Goal: Transaction & Acquisition: Obtain resource

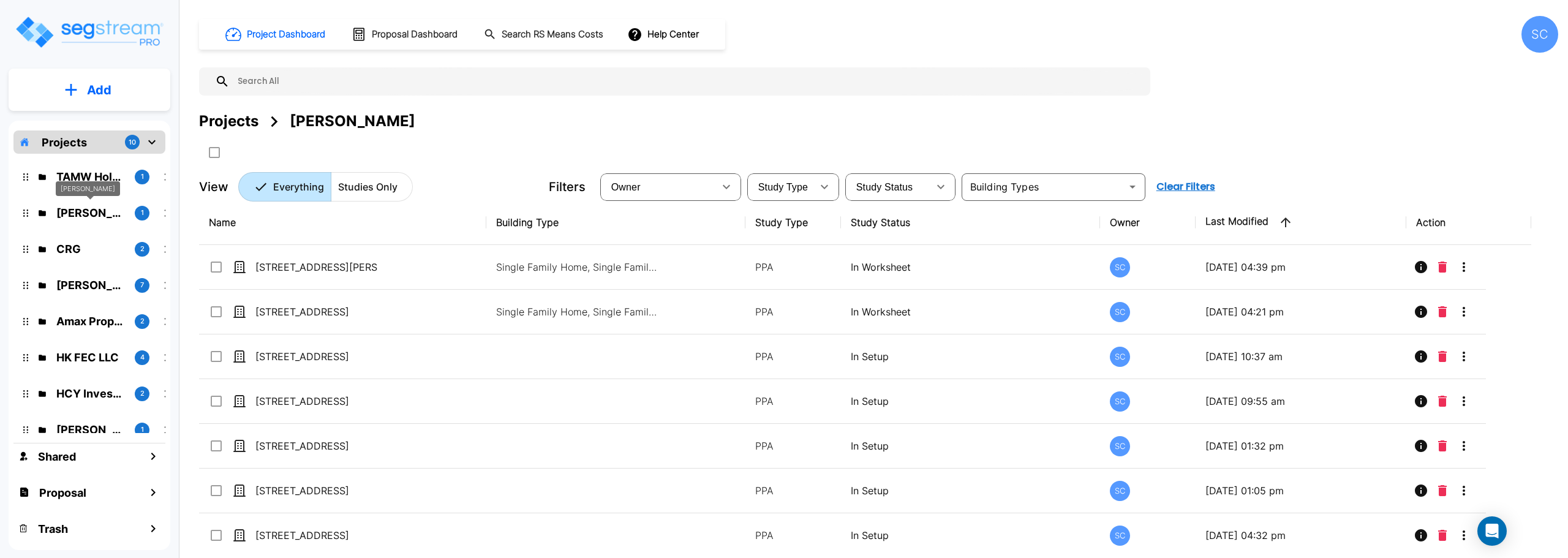
click at [98, 213] on p "Brandon Monsanto" at bounding box center [90, 212] width 68 height 16
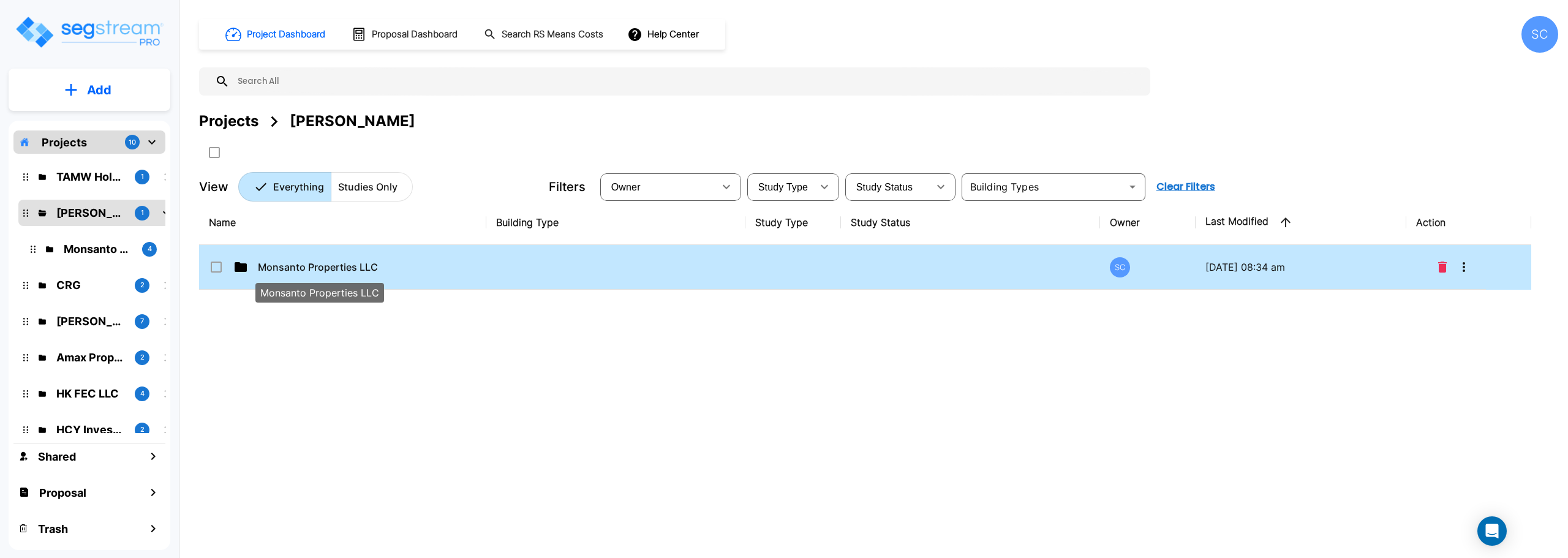
click at [325, 272] on p "Monsanto Properties LLC" at bounding box center [319, 266] width 123 height 14
checkbox input "true"
click at [325, 272] on p "Monsanto Properties LLC" at bounding box center [319, 266] width 123 height 14
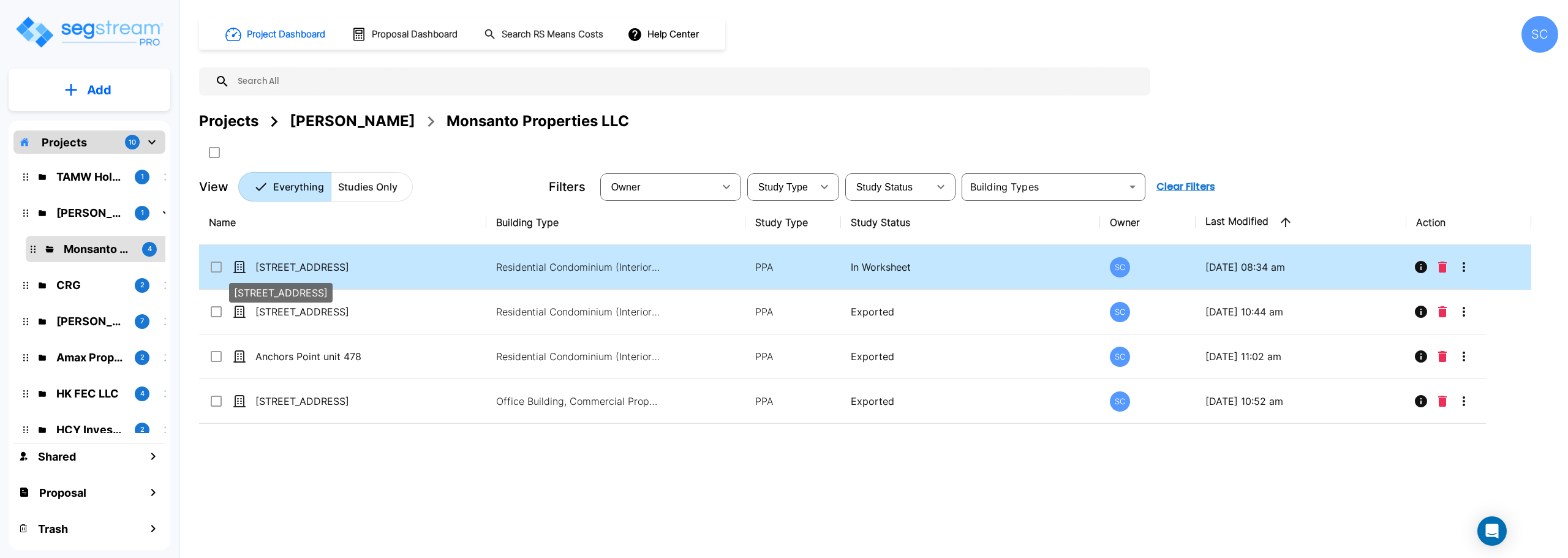
click at [308, 263] on p "[STREET_ADDRESS]" at bounding box center [317, 266] width 123 height 14
checkbox input "true"
click at [308, 263] on p "371 Anchors Point LN Unit 444-445" at bounding box center [317, 266] width 123 height 14
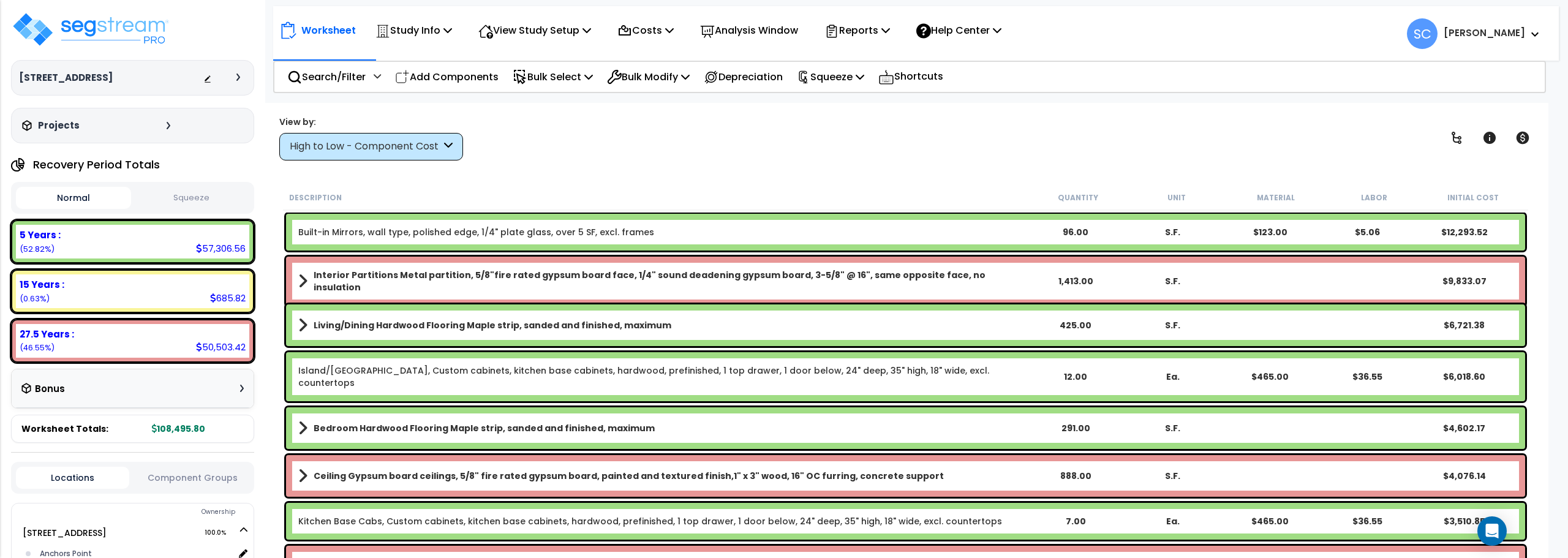
click at [871, 27] on p "Reports" at bounding box center [857, 29] width 66 height 16
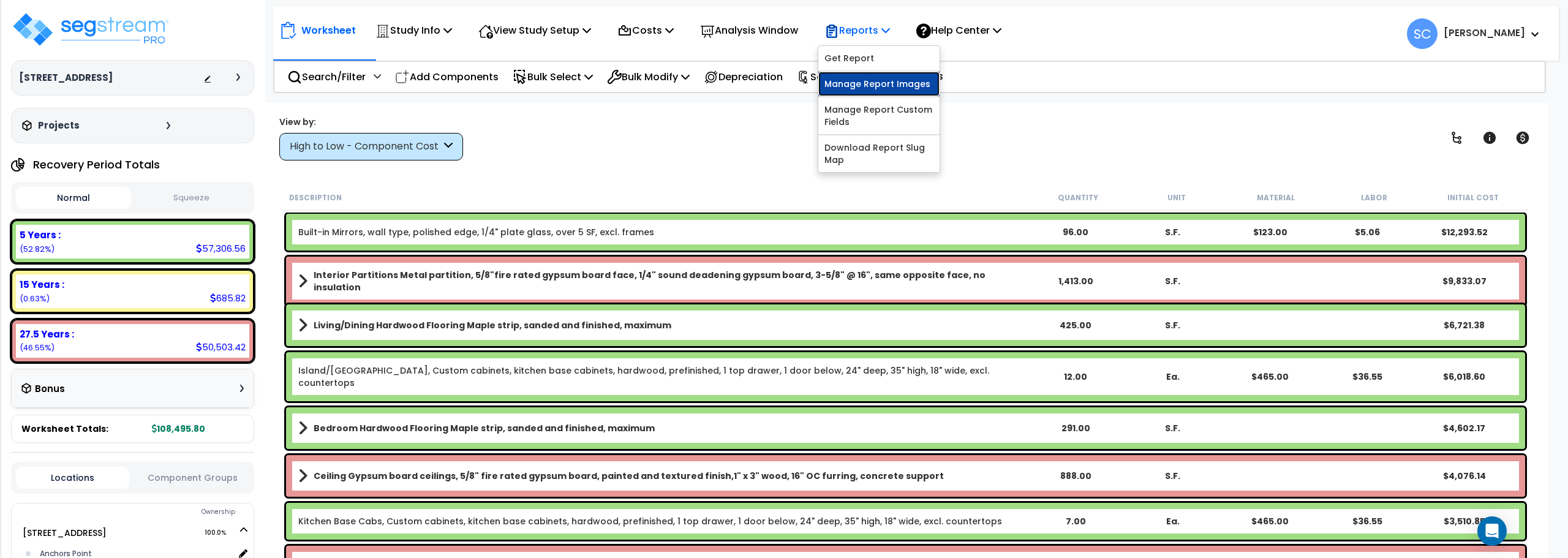
click at [873, 80] on link "Manage Report Images" at bounding box center [880, 84] width 122 height 25
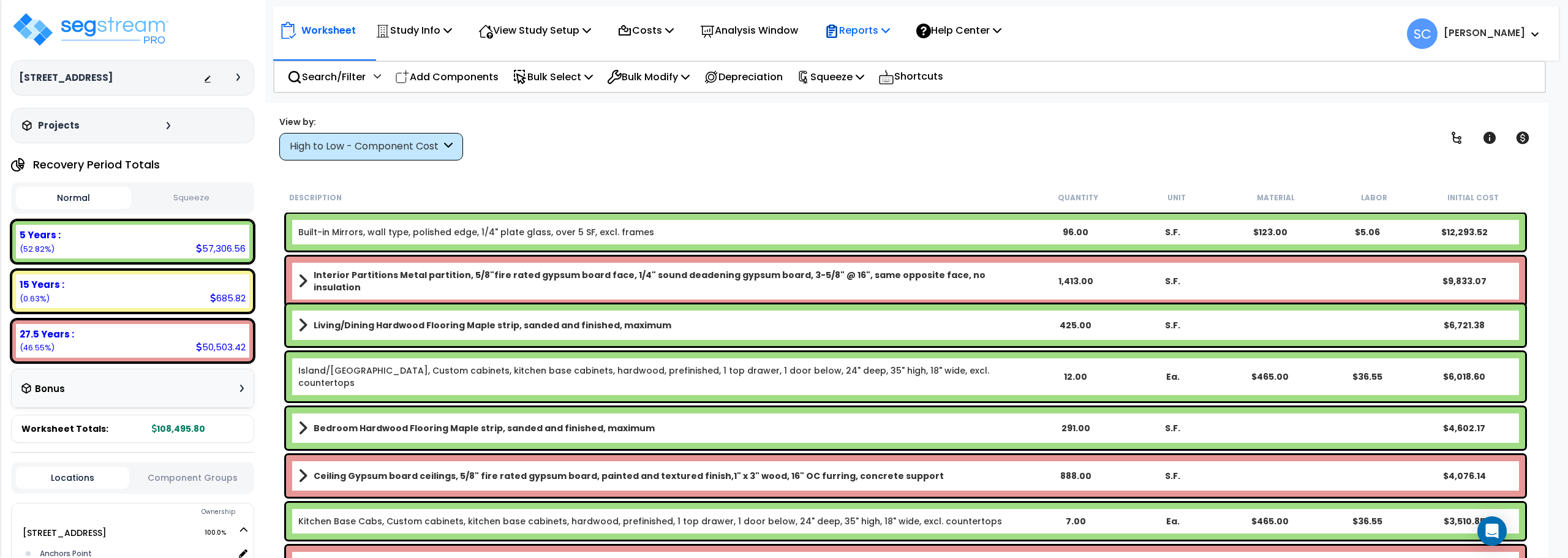
click at [881, 42] on div "Reports" at bounding box center [857, 30] width 66 height 29
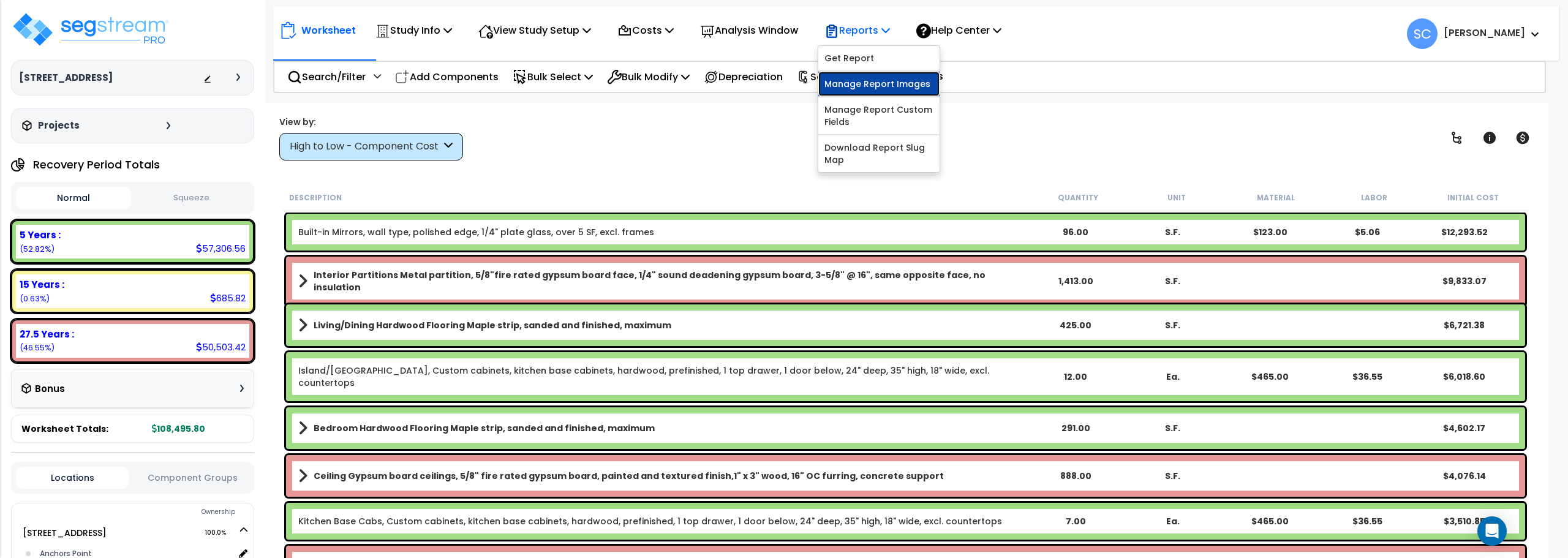
click at [863, 83] on link "Manage Report Images" at bounding box center [880, 84] width 122 height 25
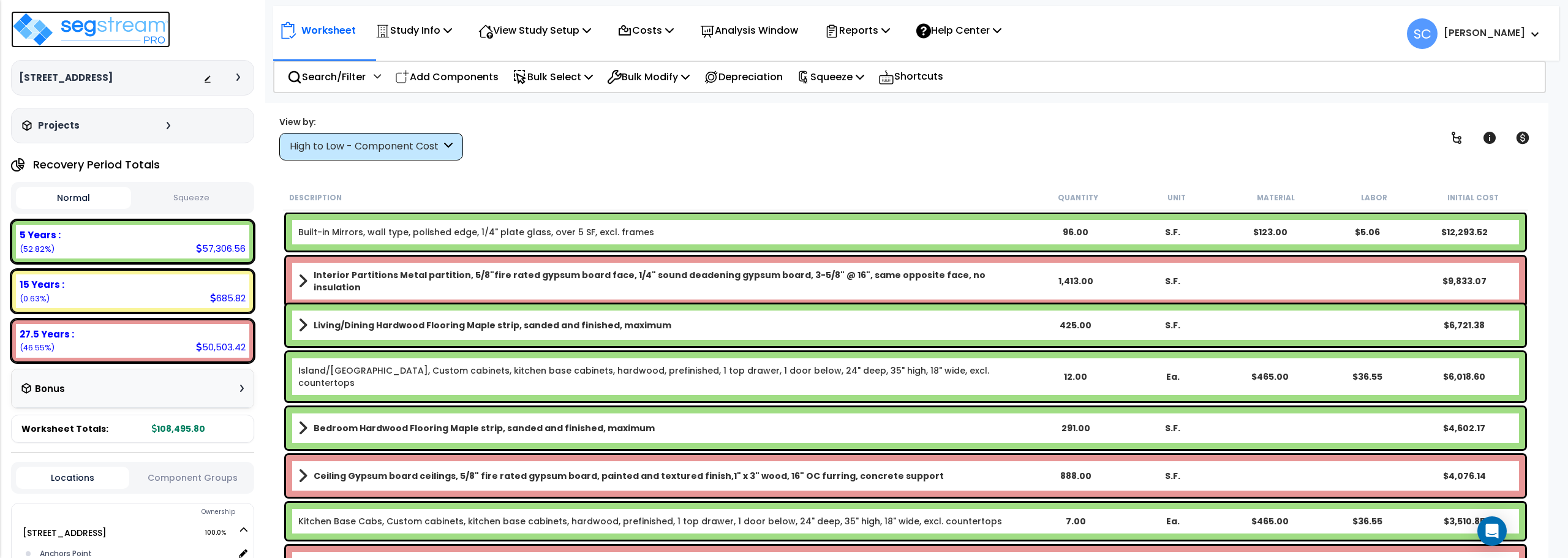
click at [106, 30] on img at bounding box center [91, 29] width 160 height 37
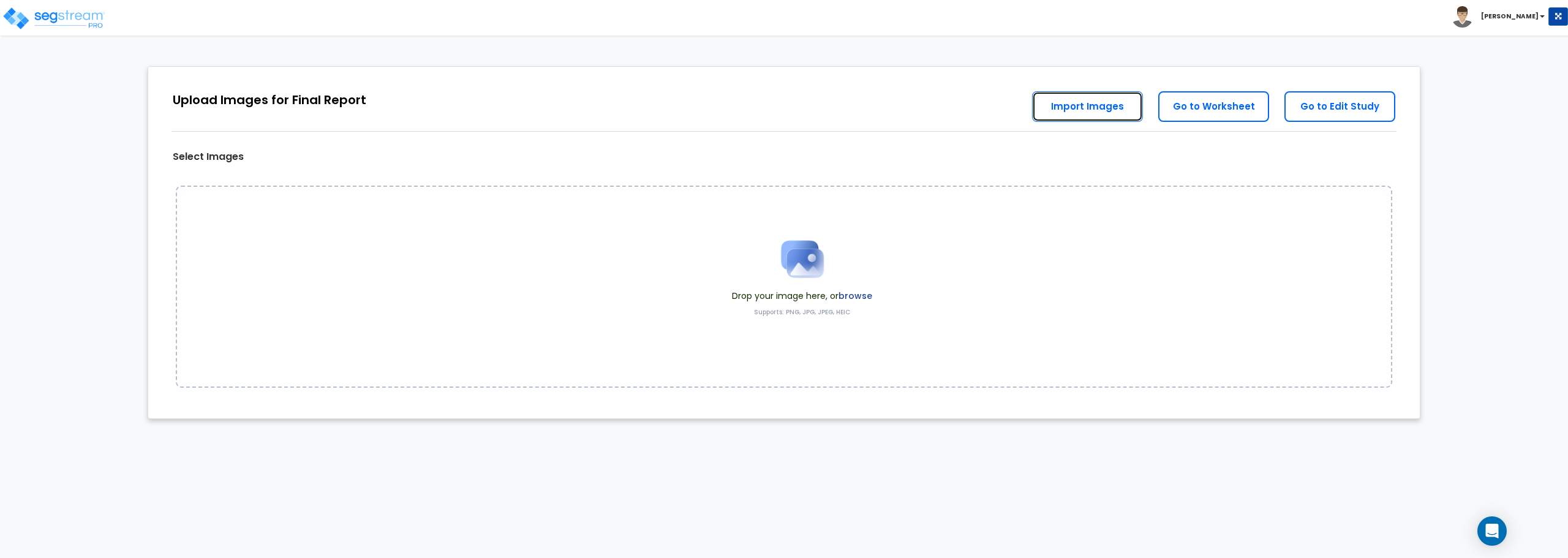
click at [1058, 106] on link "Import Images" at bounding box center [1088, 106] width 111 height 30
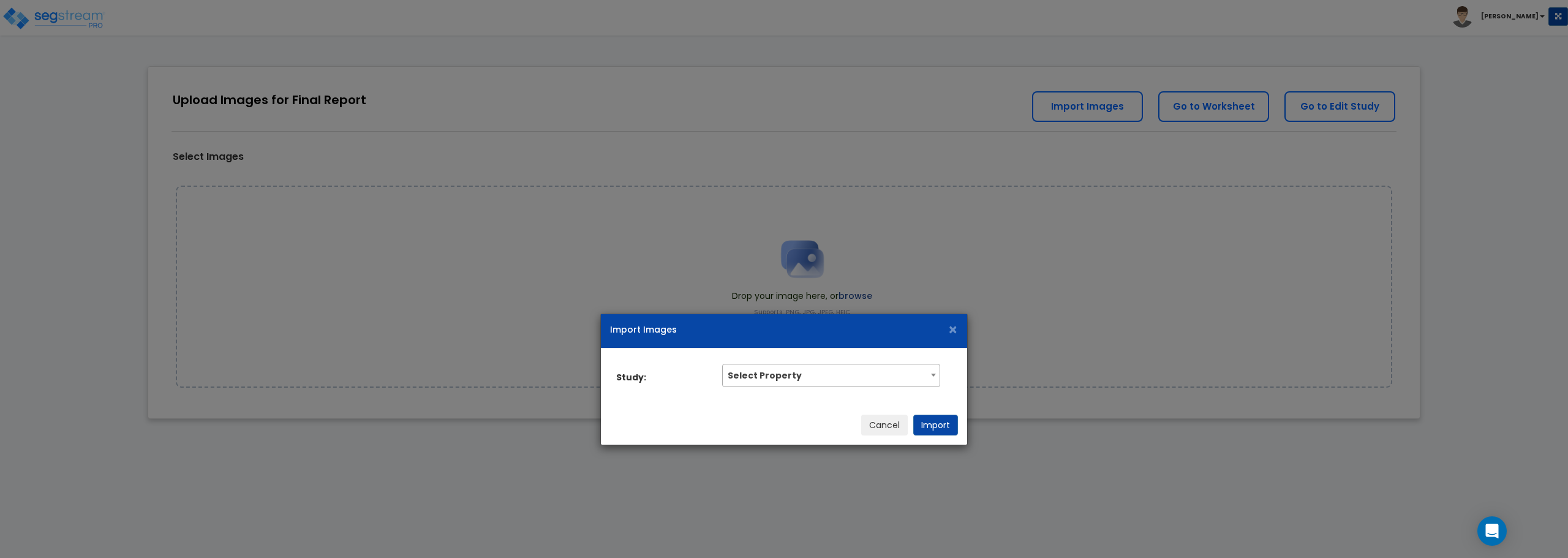
click at [881, 378] on span "Select Property" at bounding box center [830, 374] width 216 height 20
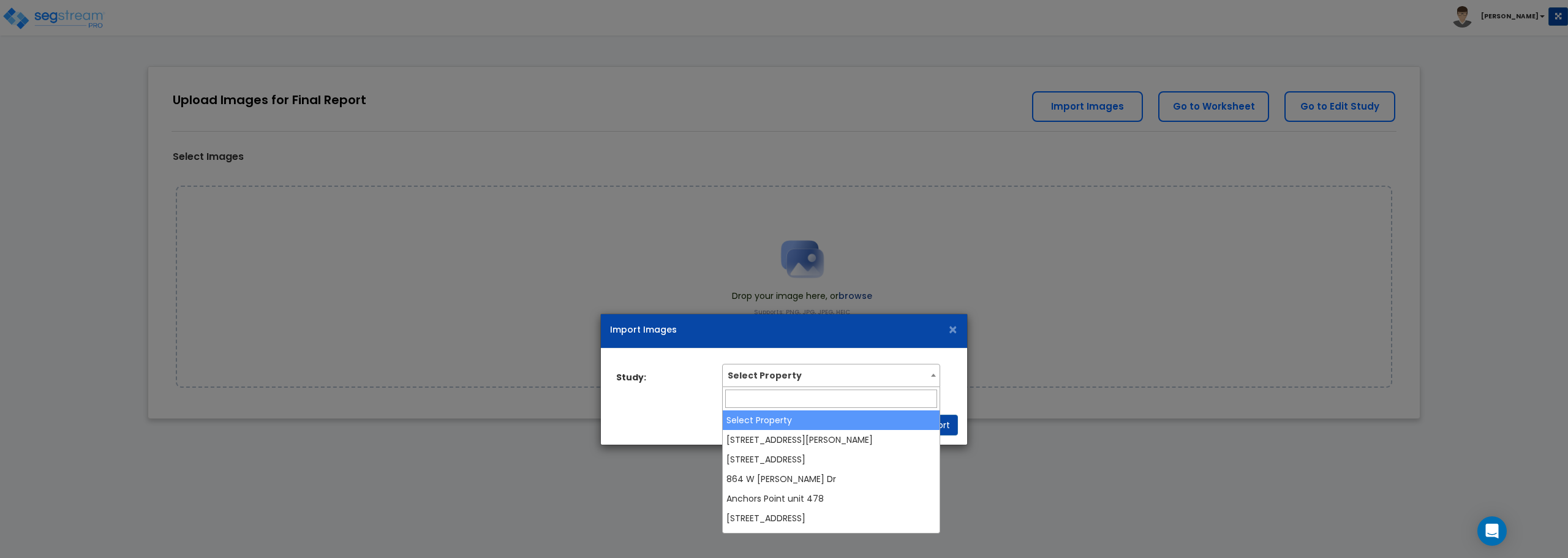
click at [881, 378] on span "Select Property" at bounding box center [830, 374] width 216 height 20
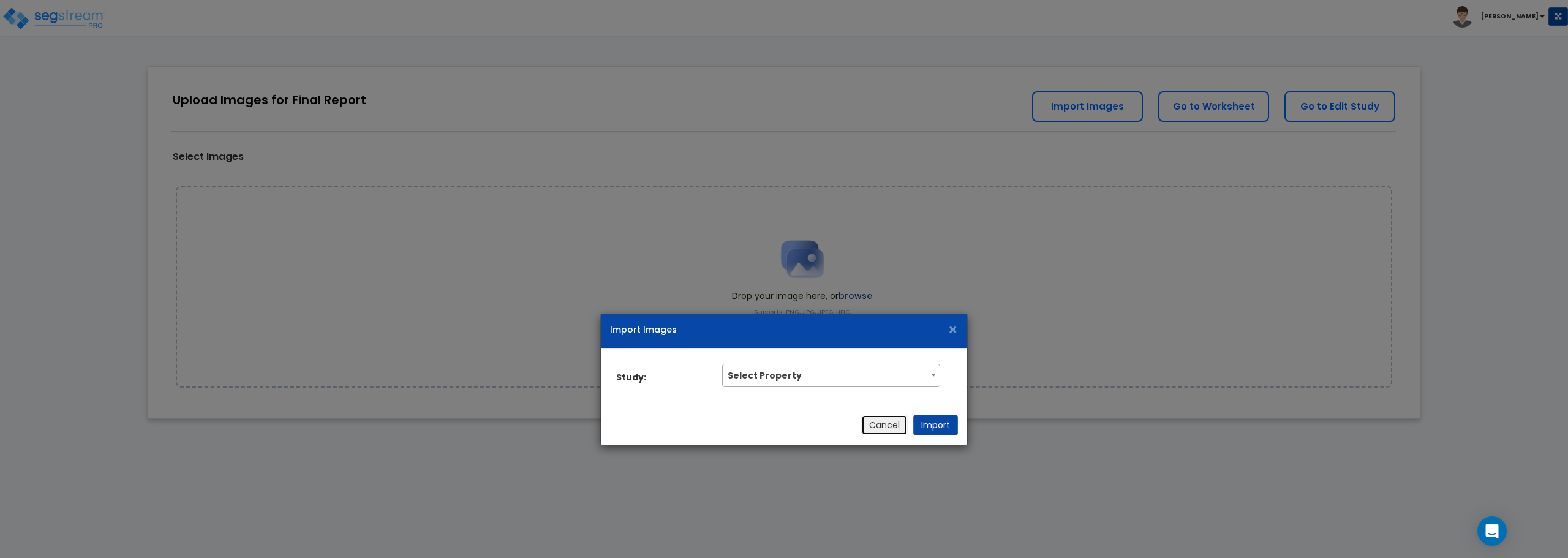
click at [890, 428] on button "Cancel" at bounding box center [884, 425] width 47 height 21
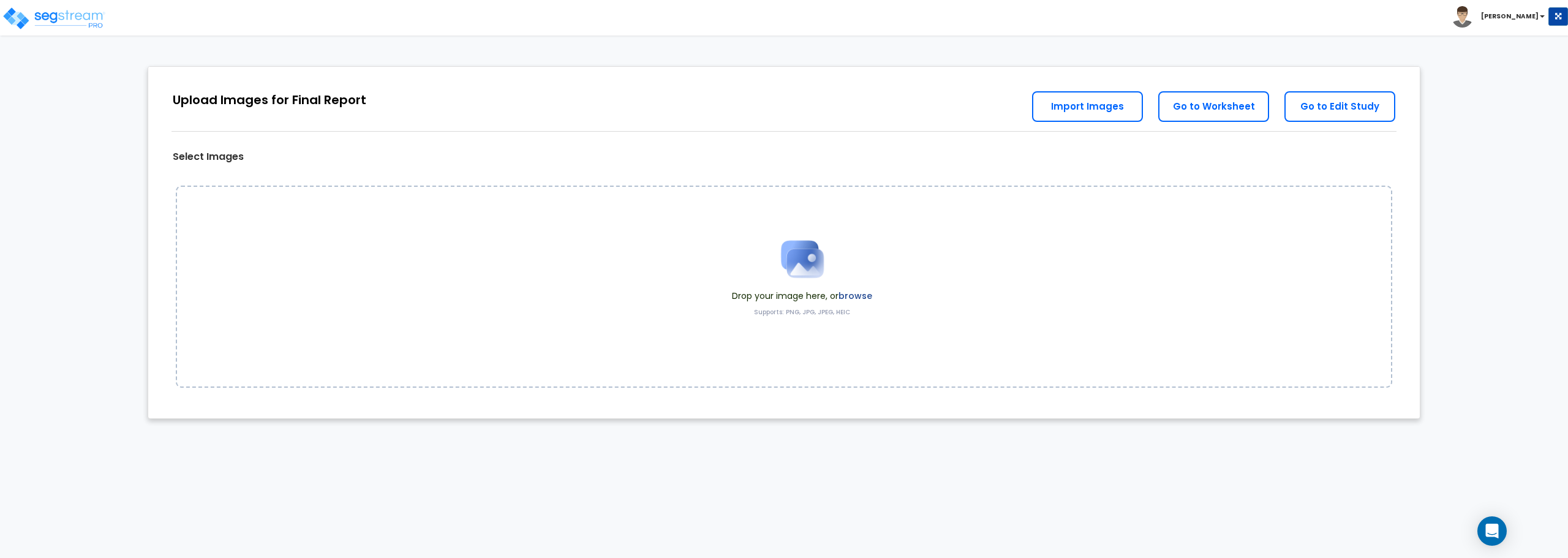
click at [821, 249] on img at bounding box center [803, 259] width 61 height 61
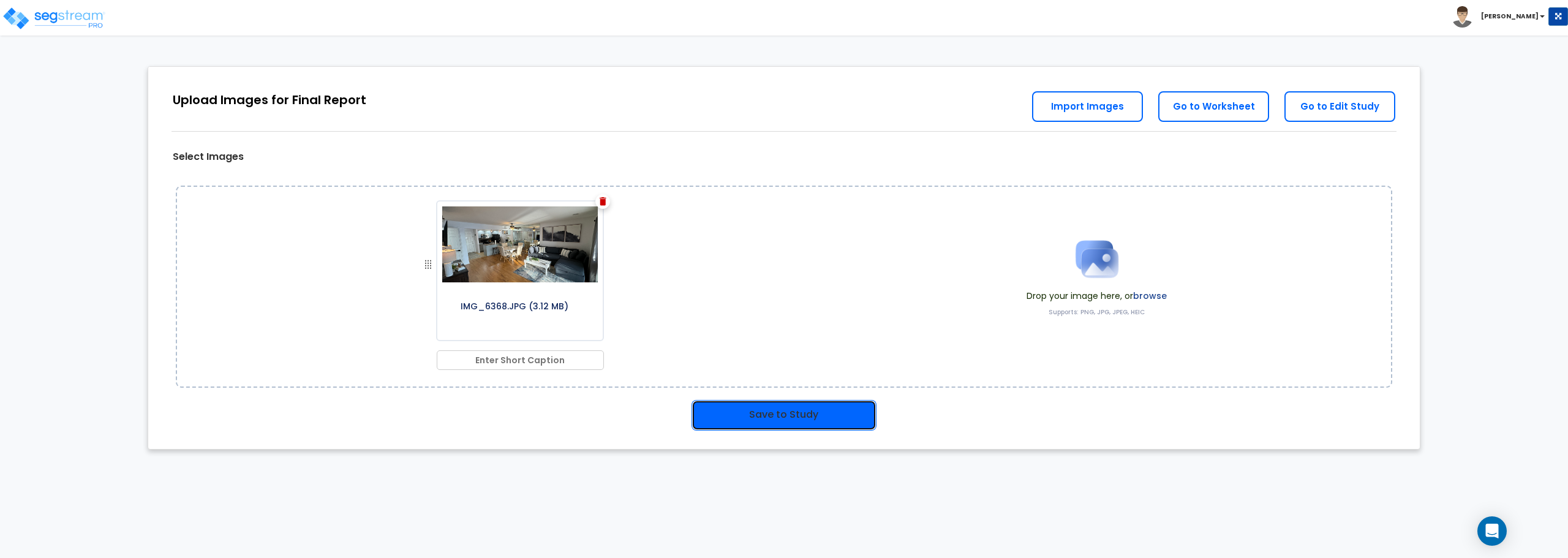
click at [800, 412] on button "Save to Study" at bounding box center [784, 415] width 185 height 30
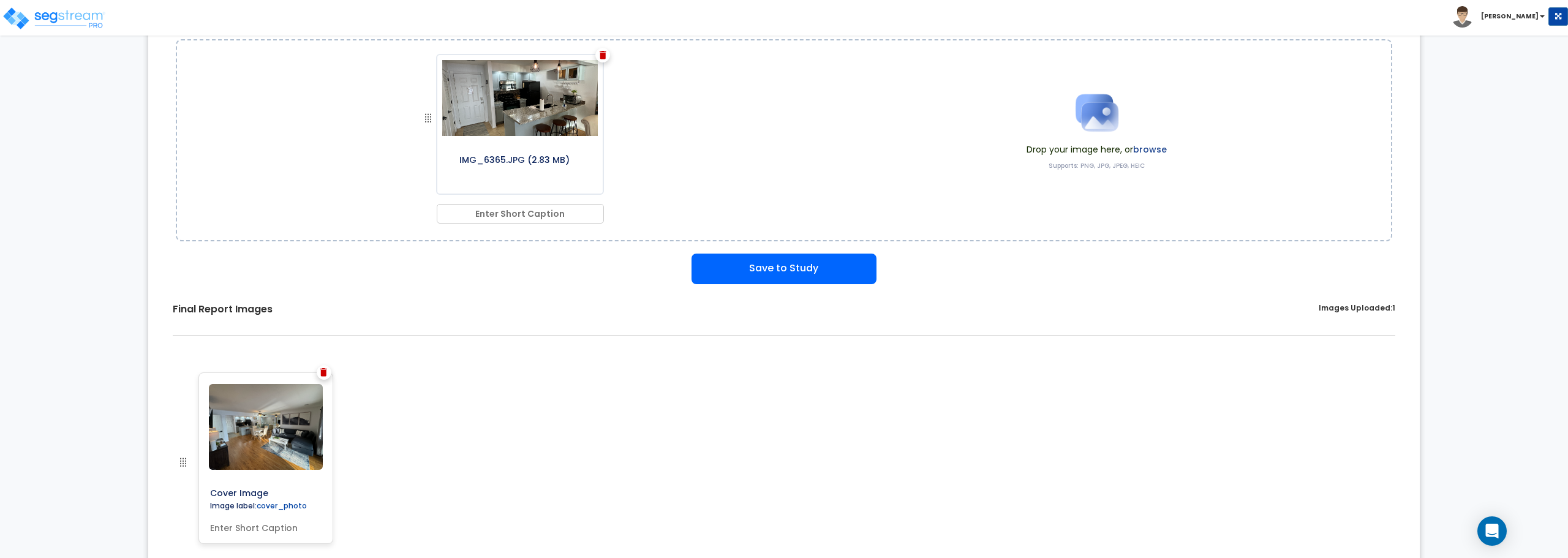
scroll to position [147, 0]
click at [604, 52] on img at bounding box center [603, 53] width 7 height 9
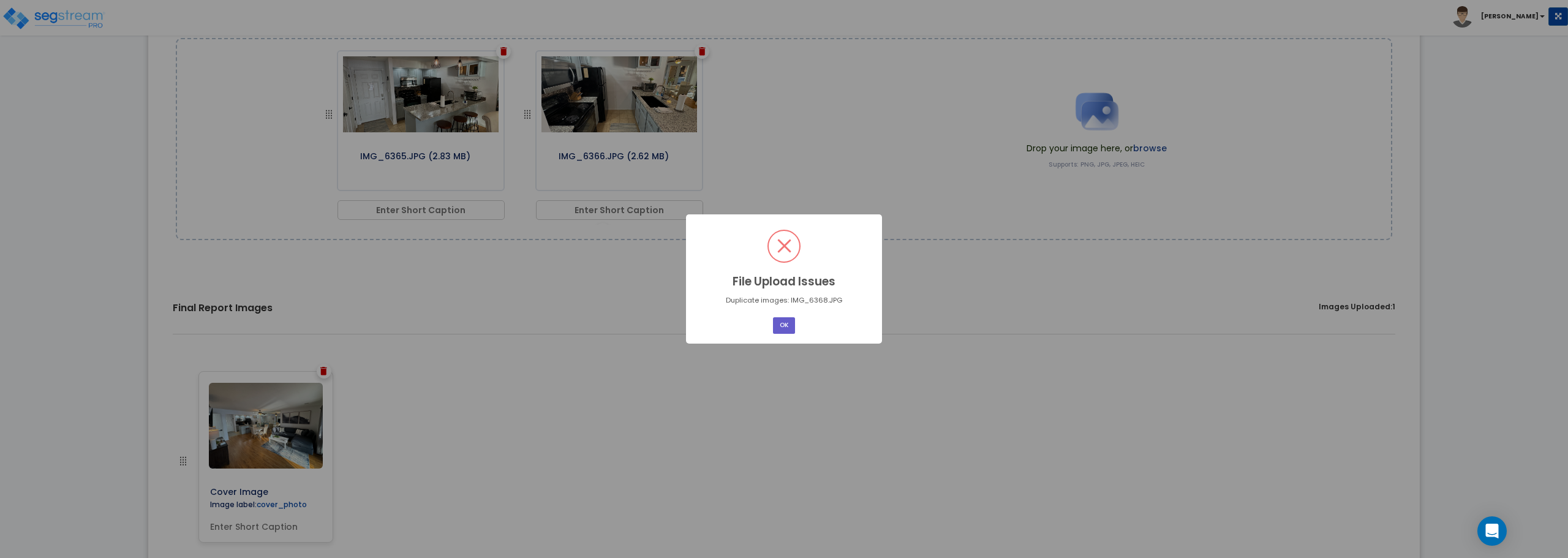
click at [784, 326] on button "OK" at bounding box center [784, 325] width 22 height 16
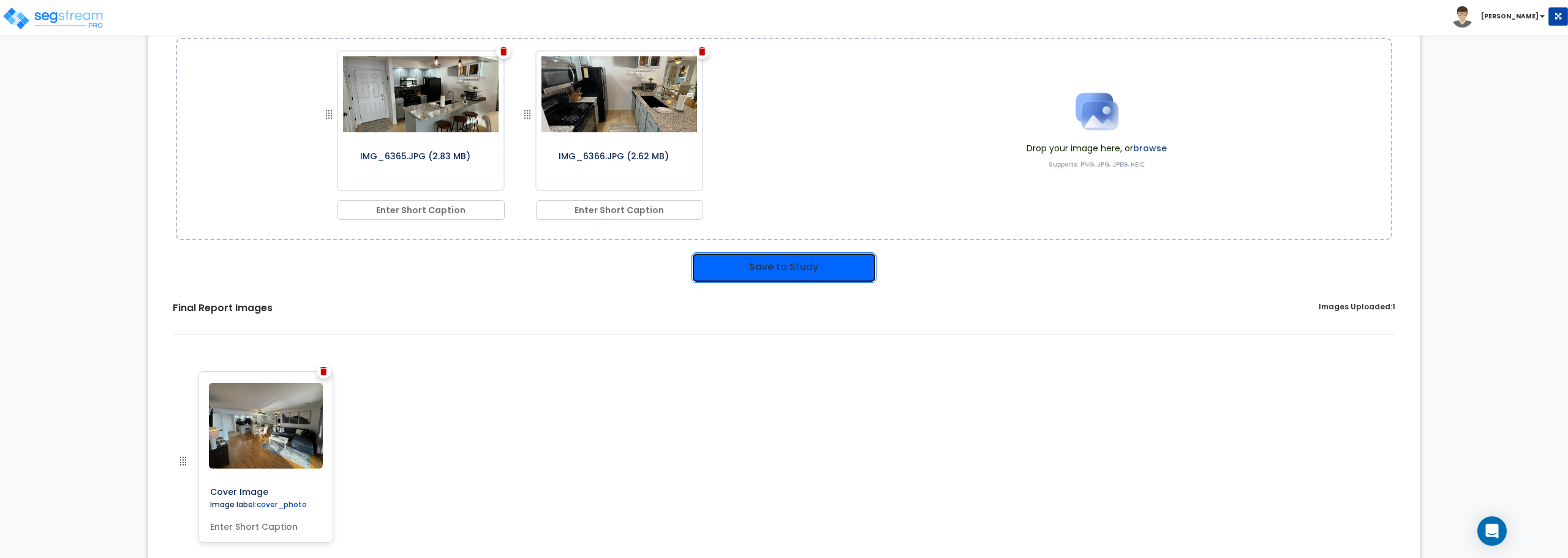
click at [754, 275] on button "Save to Study" at bounding box center [784, 267] width 185 height 30
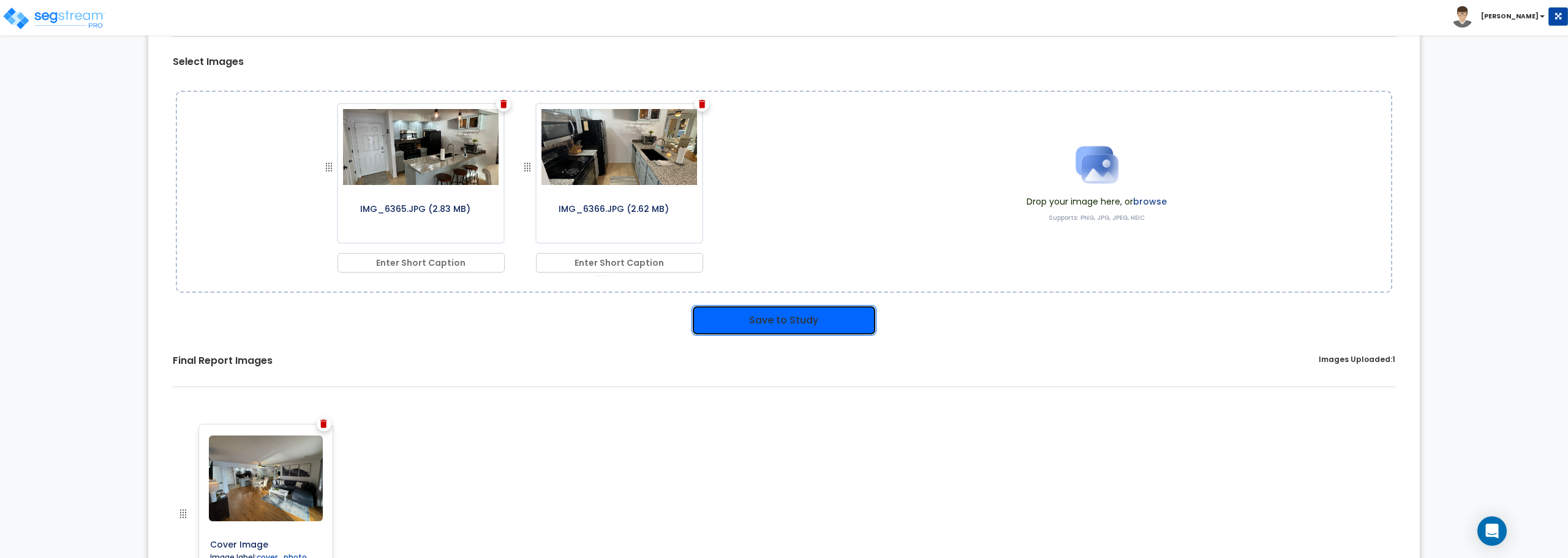
scroll to position [201, 0]
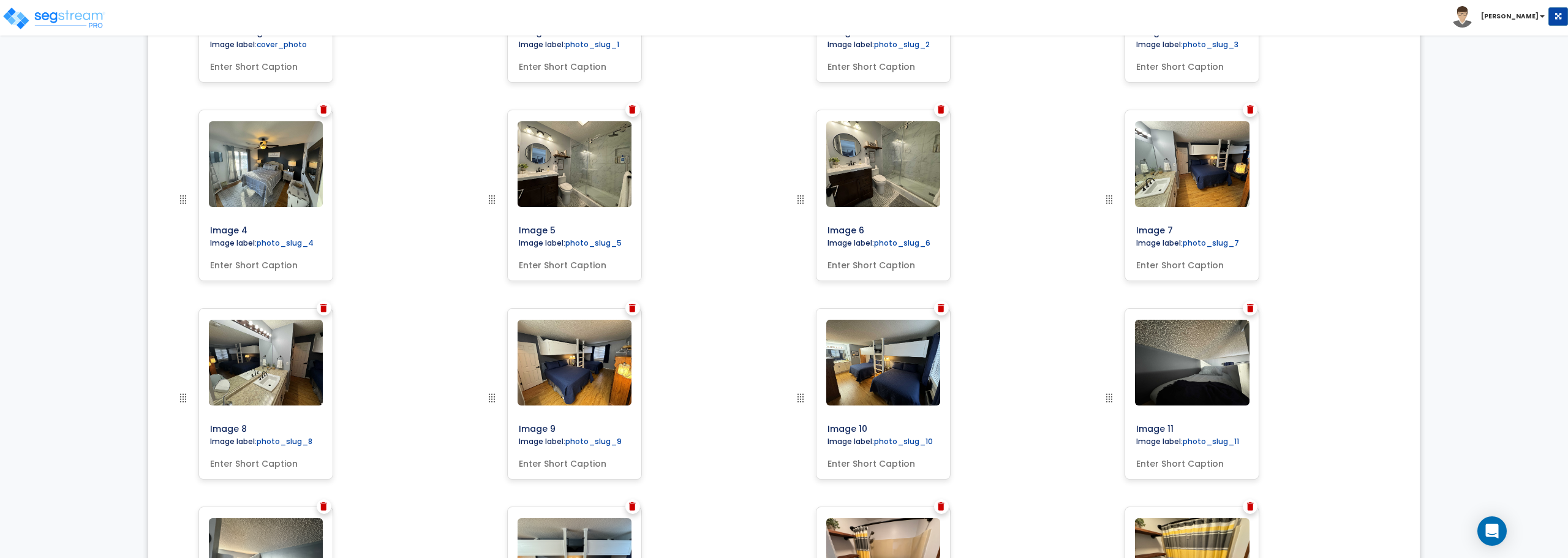
scroll to position [546, 0]
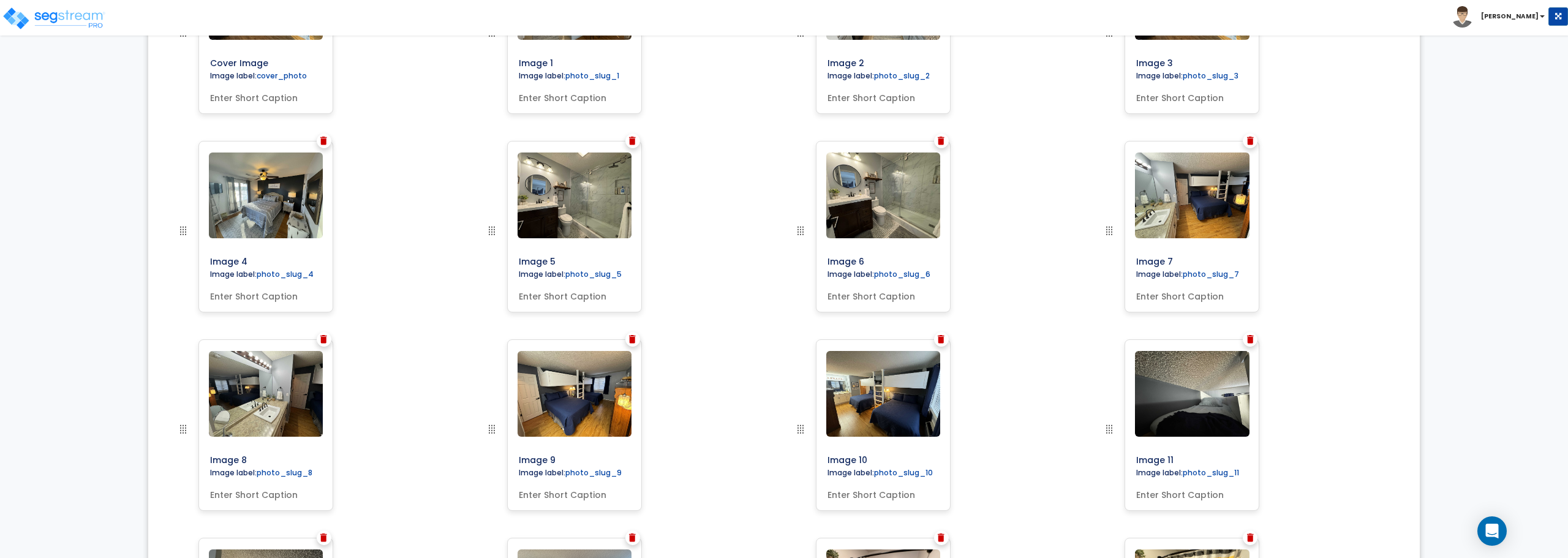
click at [635, 141] on img at bounding box center [632, 141] width 7 height 9
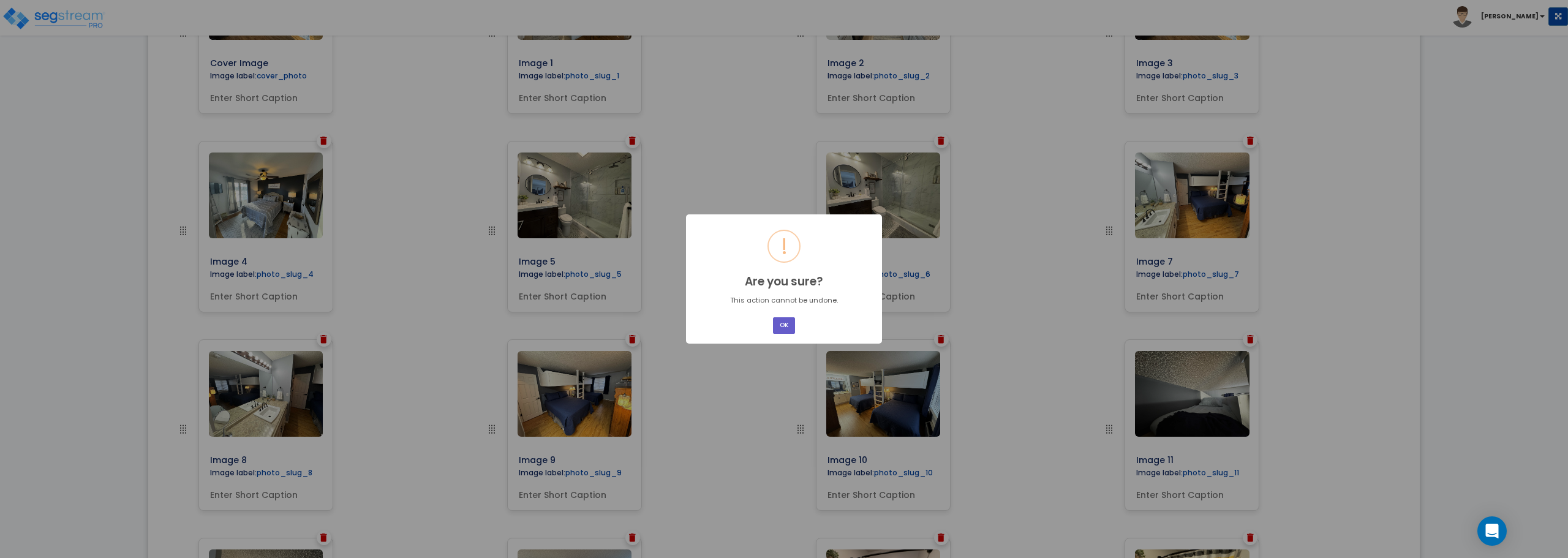
click at [783, 324] on button "OK" at bounding box center [784, 325] width 22 height 16
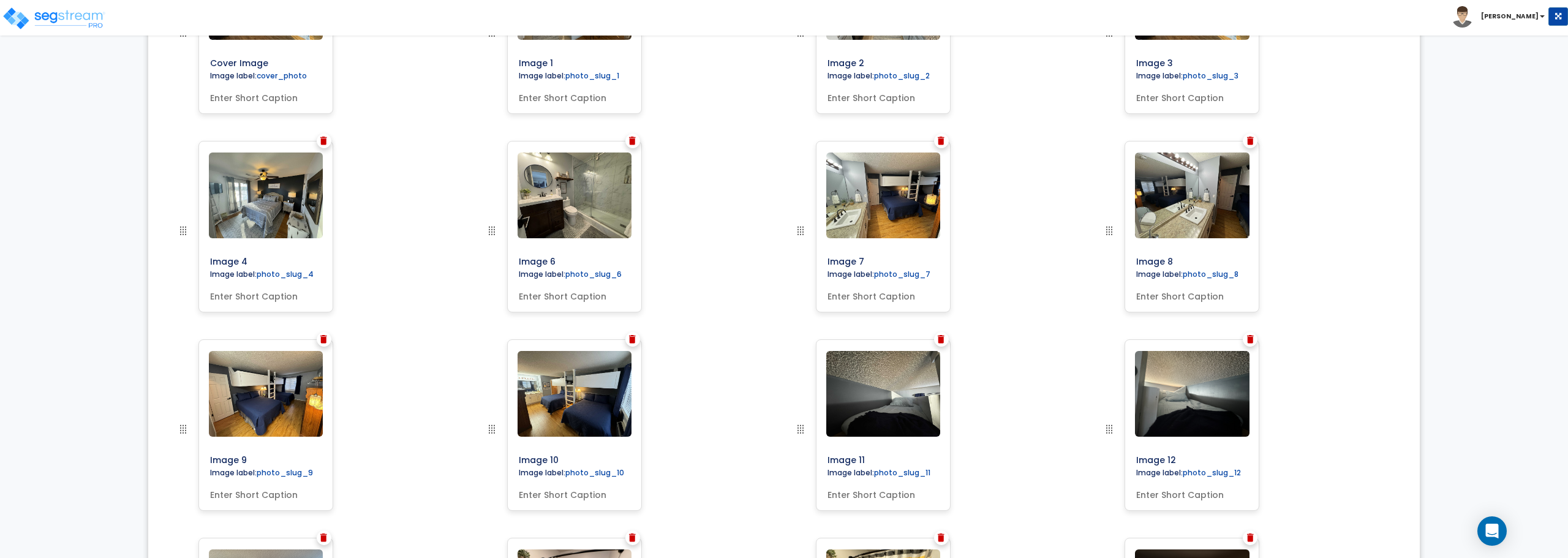
click at [1252, 143] on img at bounding box center [1250, 141] width 7 height 9
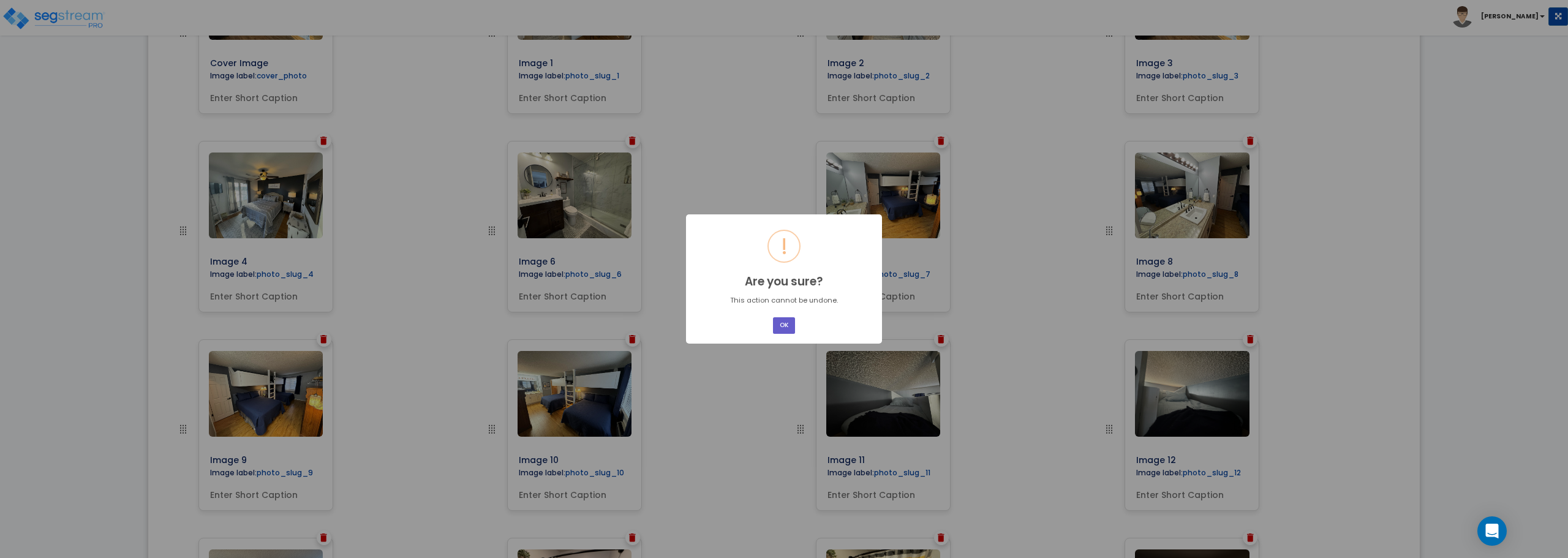
click at [775, 325] on button "OK" at bounding box center [784, 325] width 22 height 16
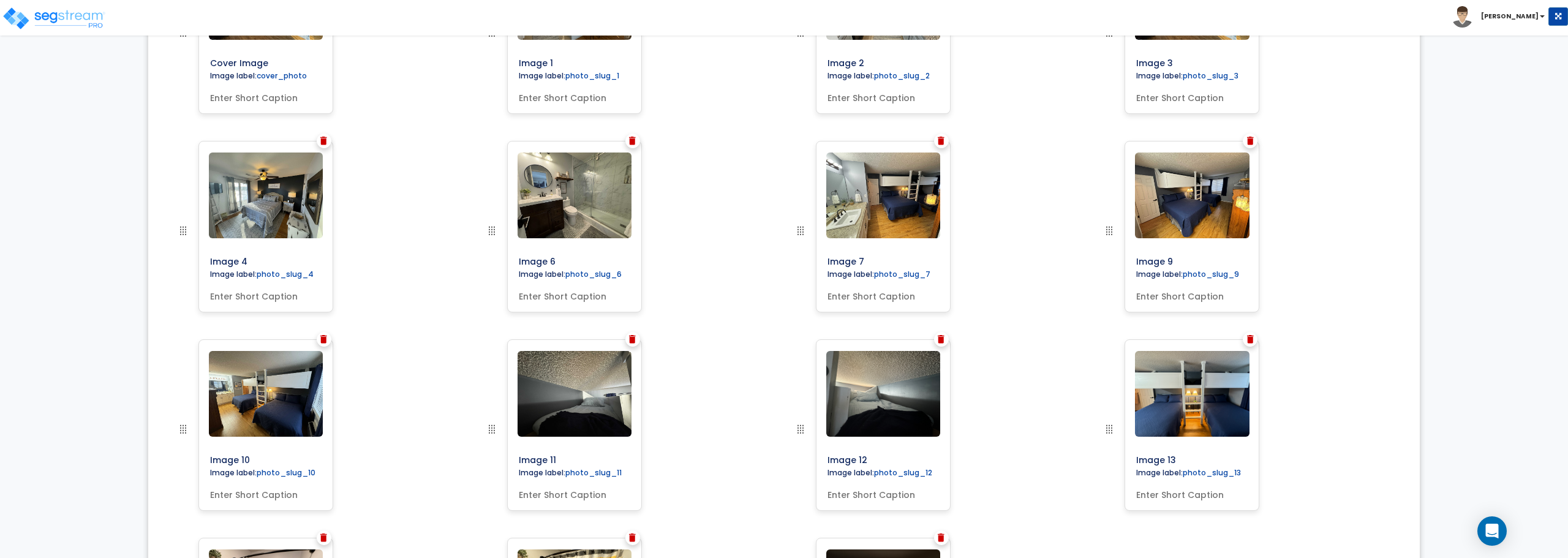
click at [942, 340] on img at bounding box center [940, 338] width 7 height 9
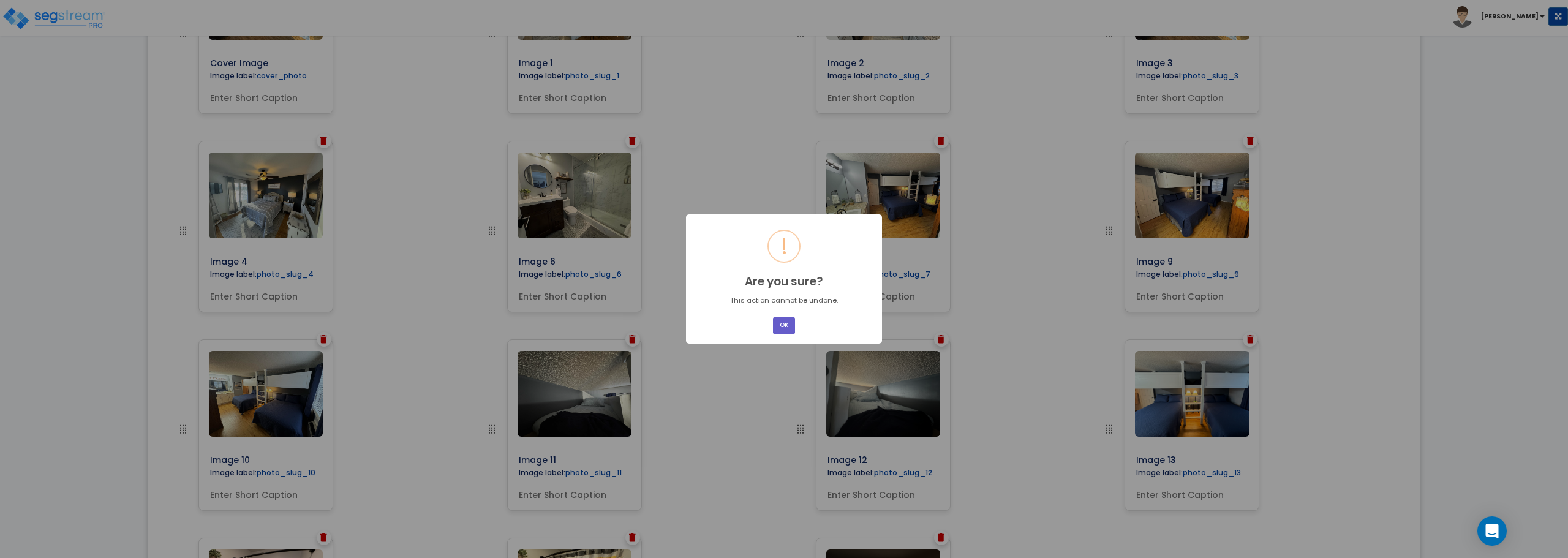
click at [783, 328] on button "OK" at bounding box center [784, 325] width 22 height 16
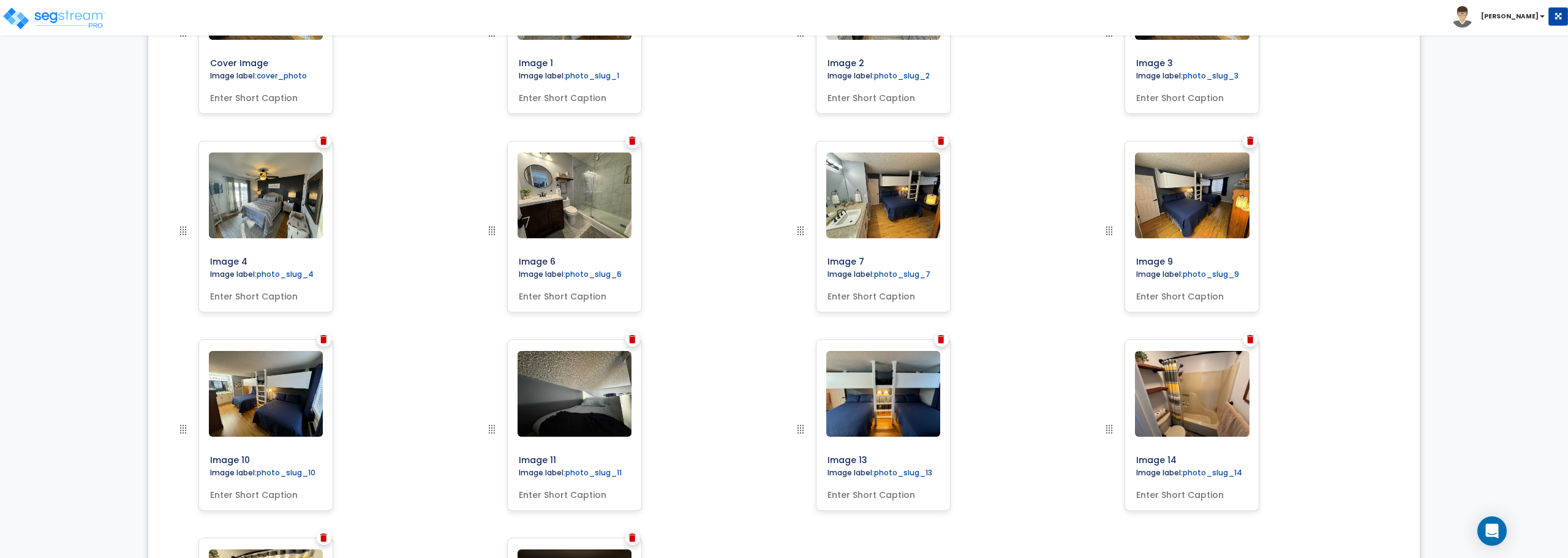
click at [327, 342] on img at bounding box center [323, 338] width 7 height 9
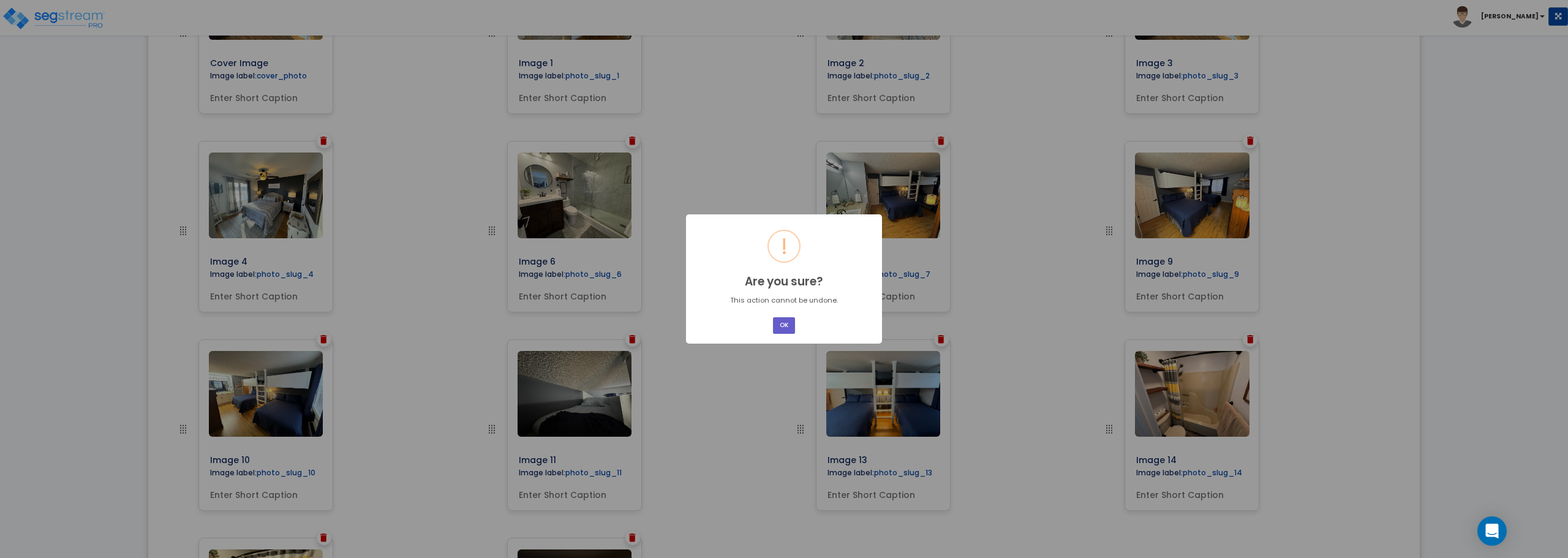
click at [778, 322] on button "OK" at bounding box center [784, 325] width 22 height 16
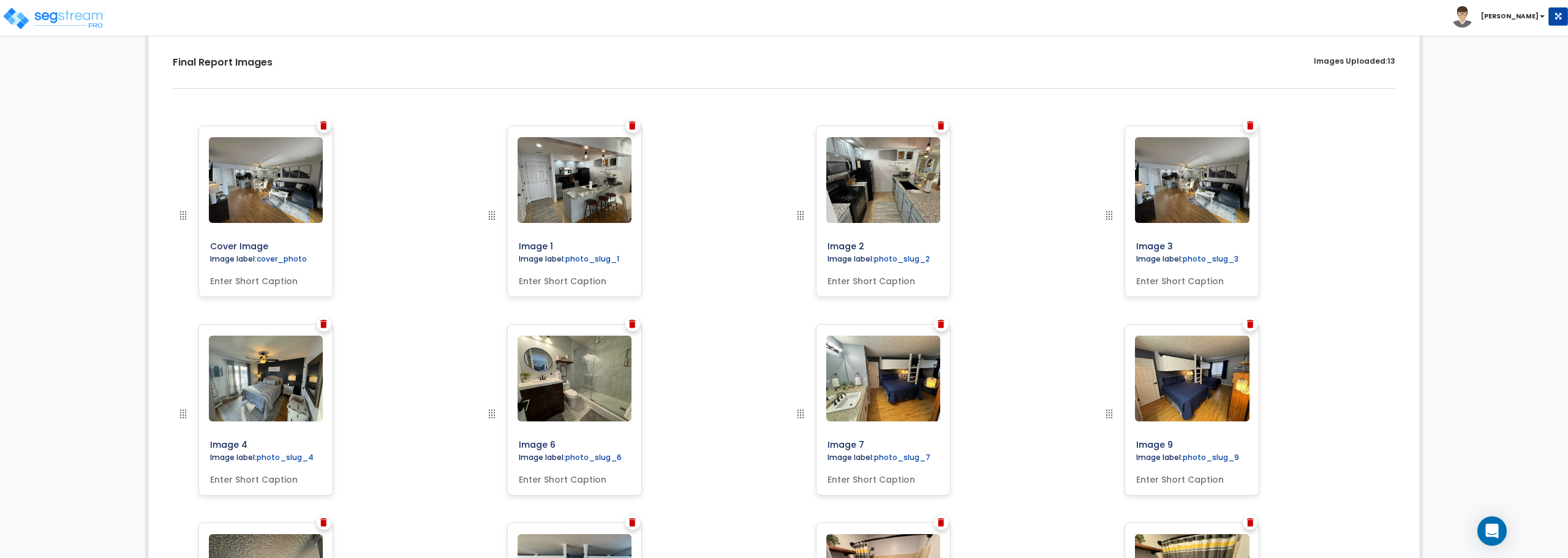
scroll to position [362, 0]
click at [1251, 126] on img at bounding box center [1250, 125] width 7 height 9
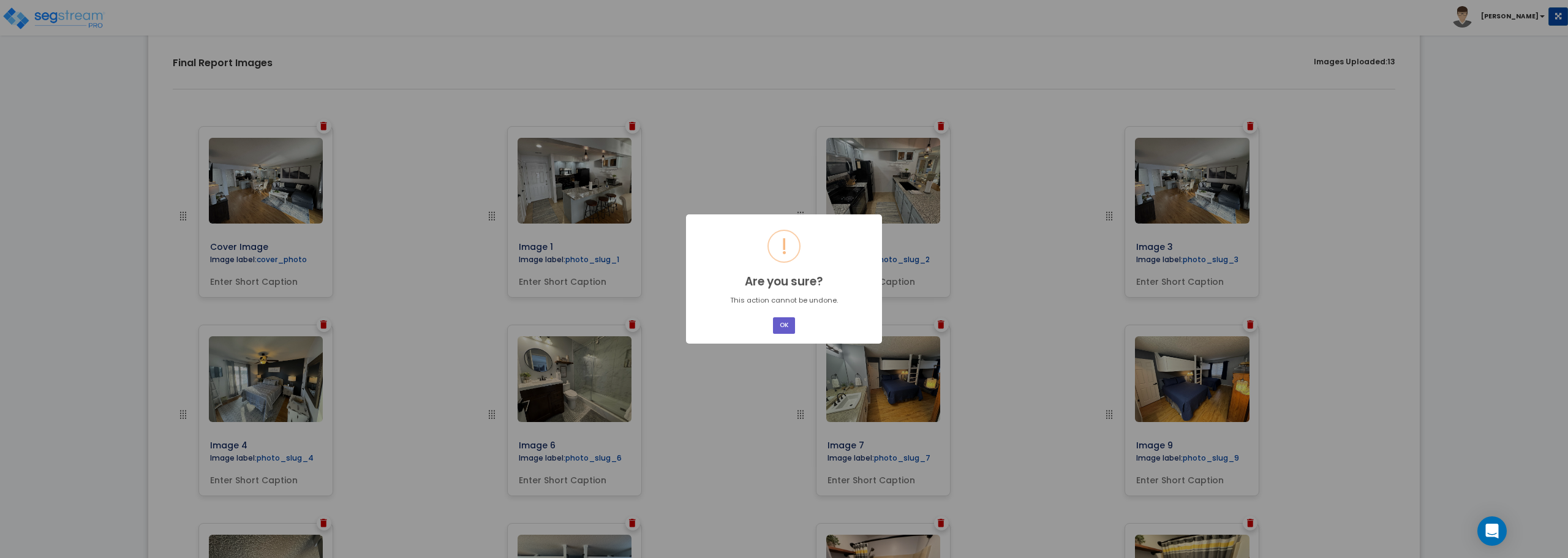
click at [785, 331] on button "OK" at bounding box center [784, 325] width 22 height 16
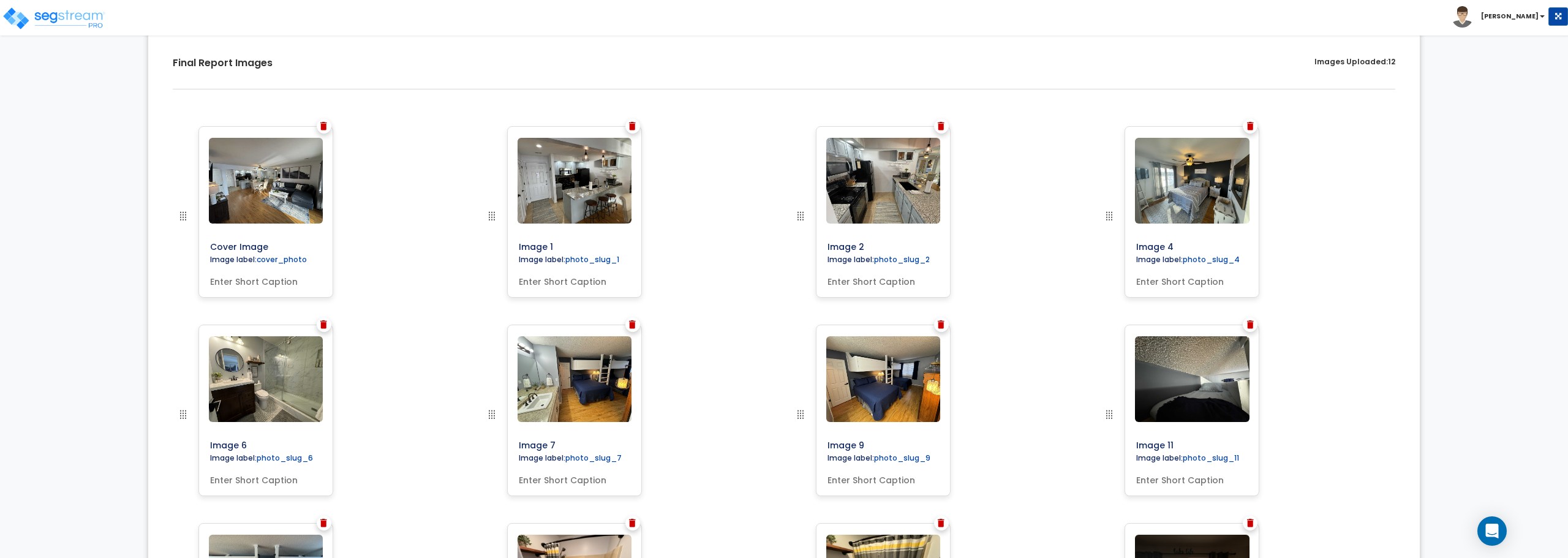
click at [940, 322] on img at bounding box center [940, 324] width 7 height 9
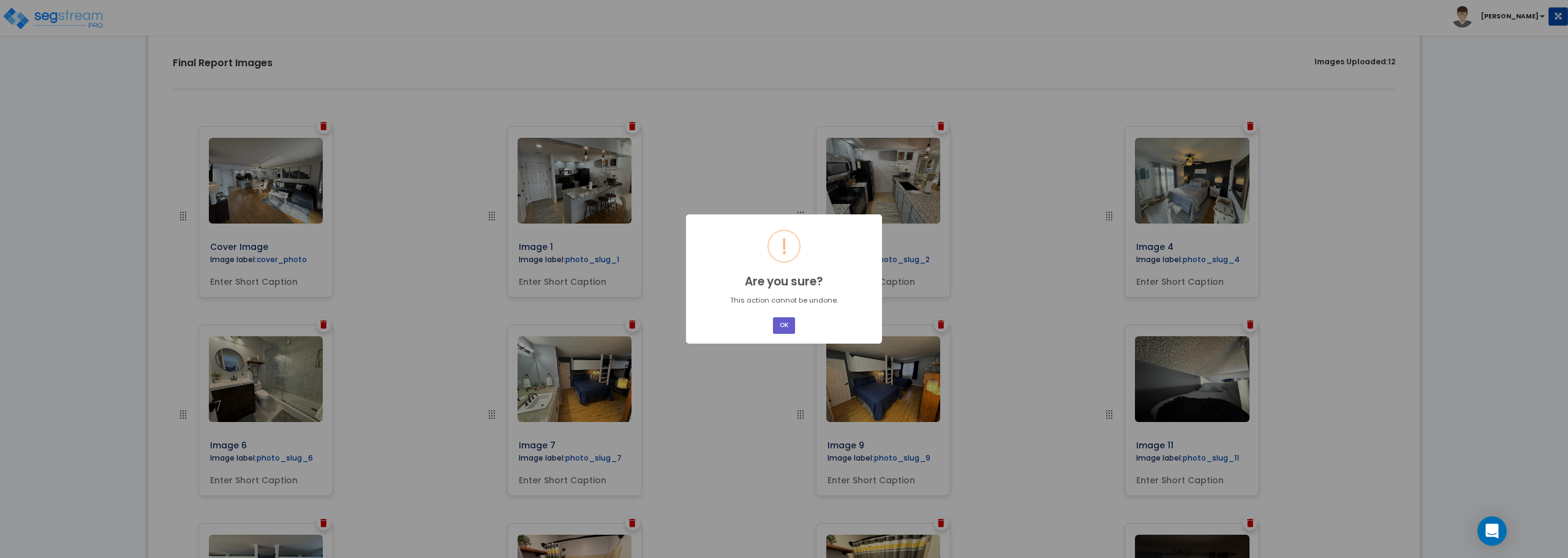
click at [784, 322] on button "OK" at bounding box center [784, 325] width 22 height 16
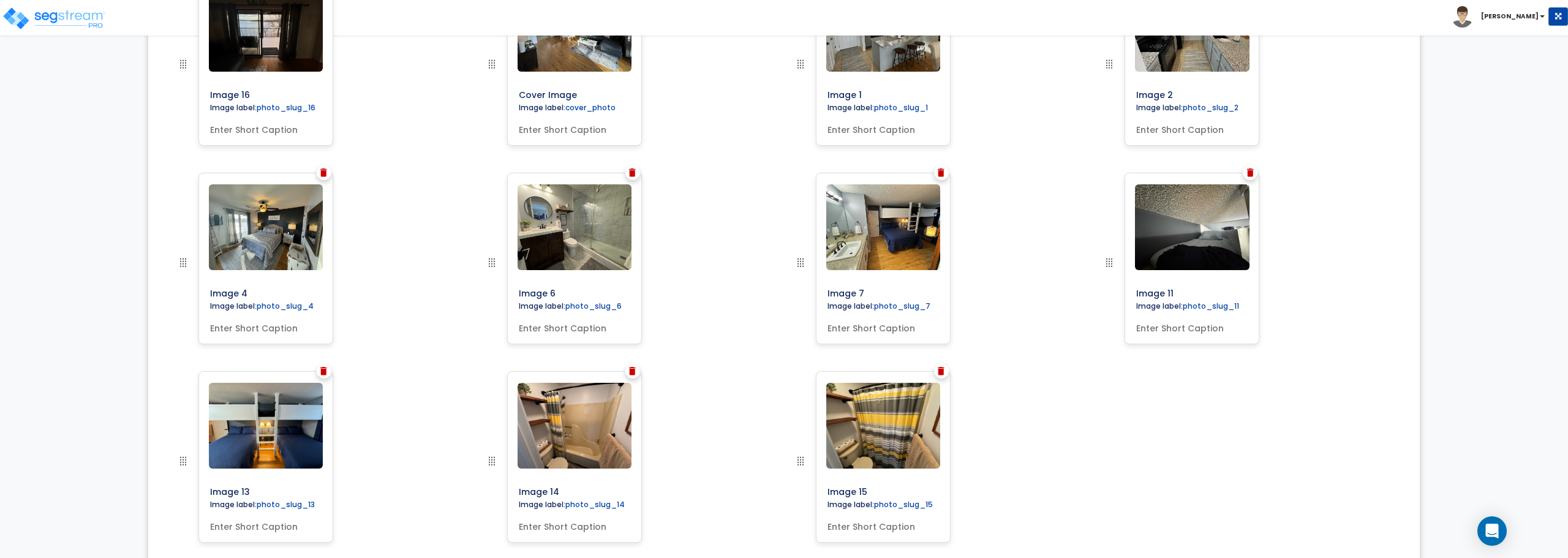
scroll to position [465, 0]
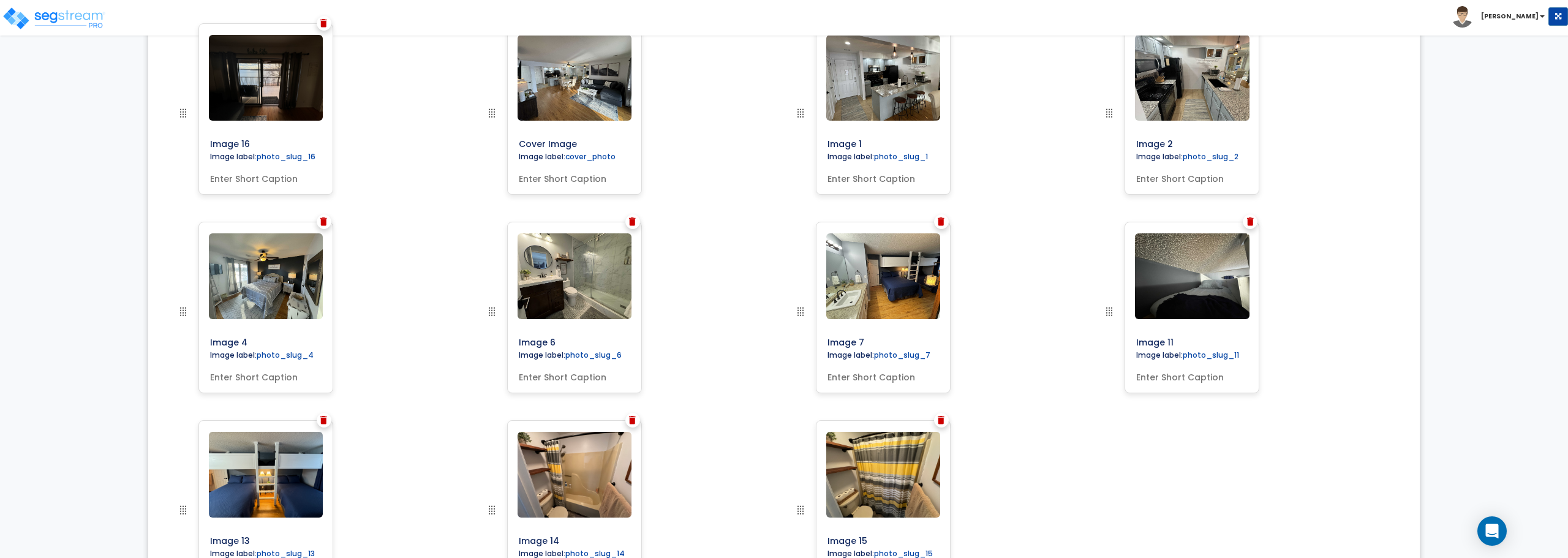
drag, startPoint x: 800, startPoint y: 462, endPoint x: 174, endPoint y: 7, distance: 773.9
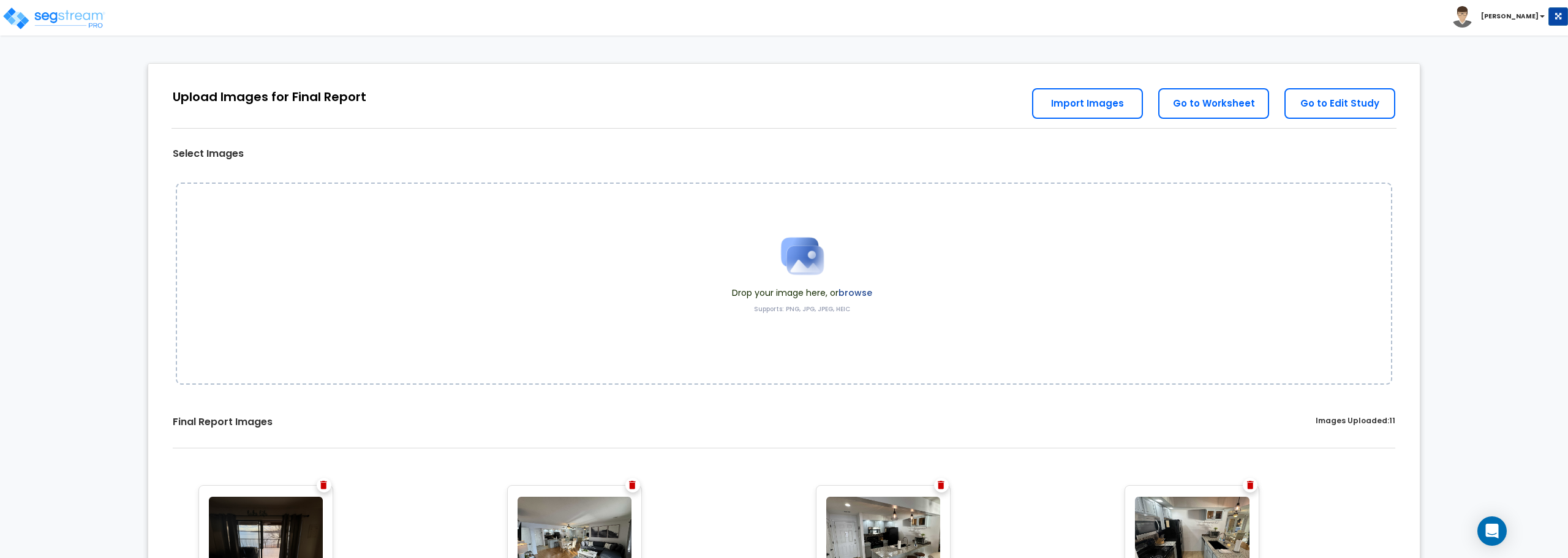
scroll to position [0, 0]
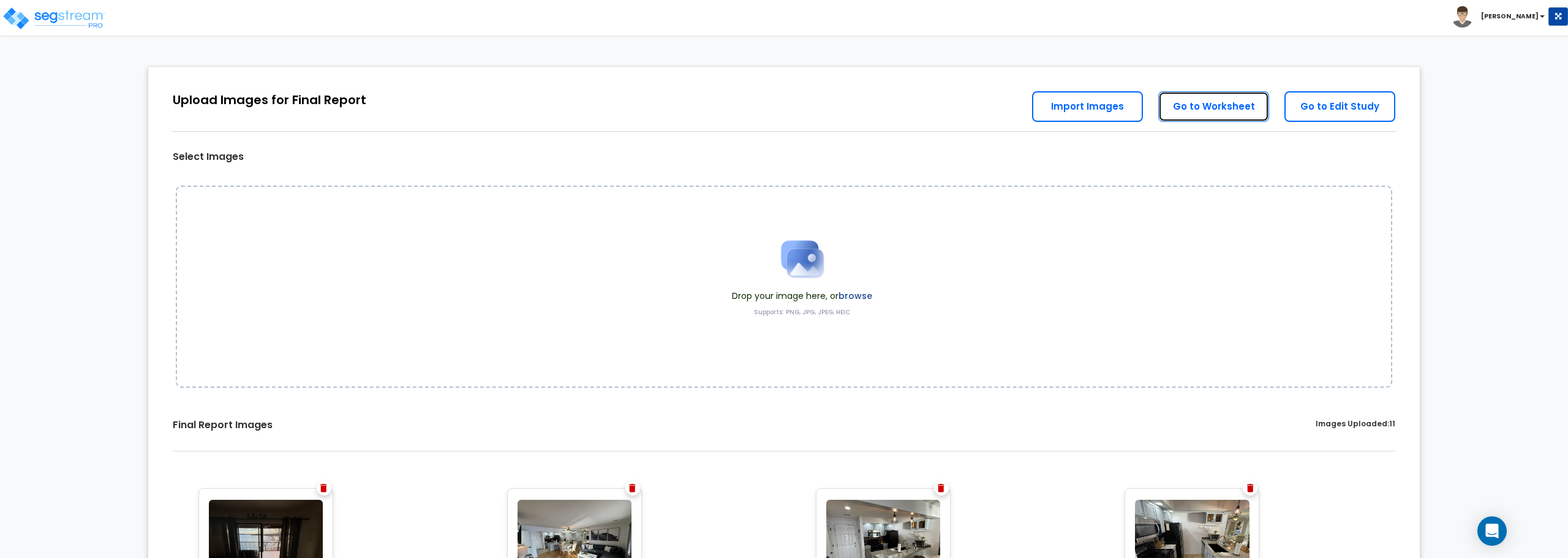
click at [1204, 105] on link "Go to Worksheet" at bounding box center [1213, 106] width 111 height 30
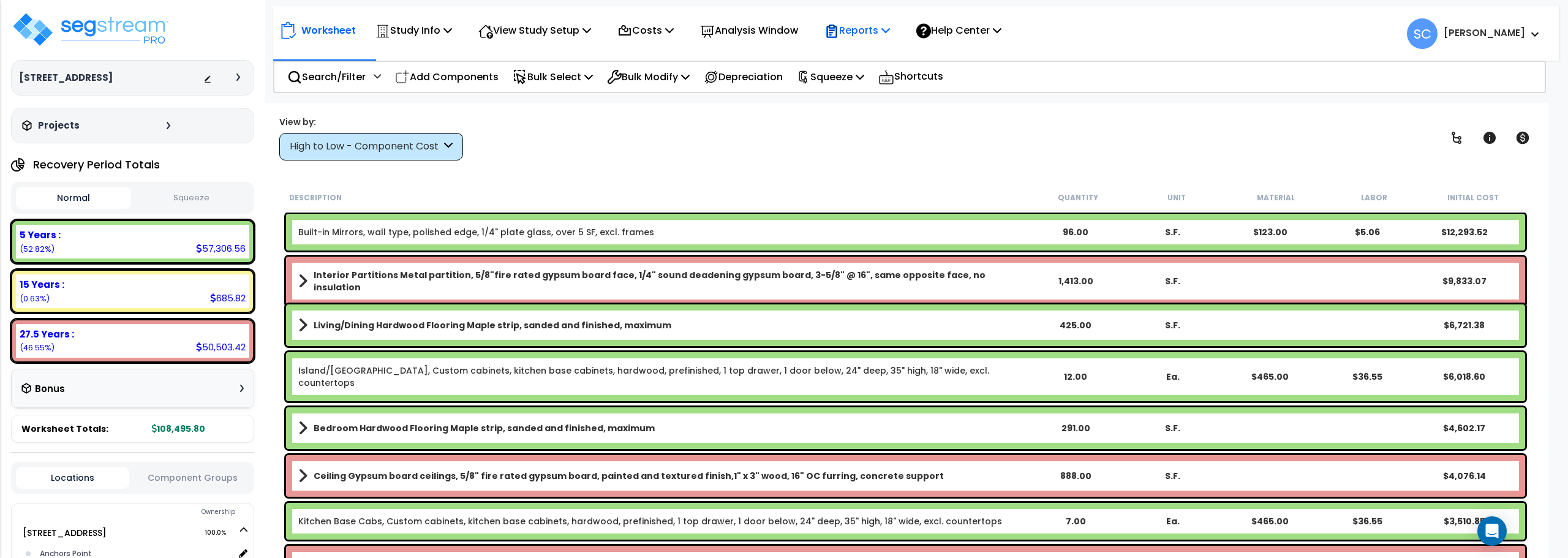
click at [881, 36] on p "Reports" at bounding box center [857, 29] width 66 height 16
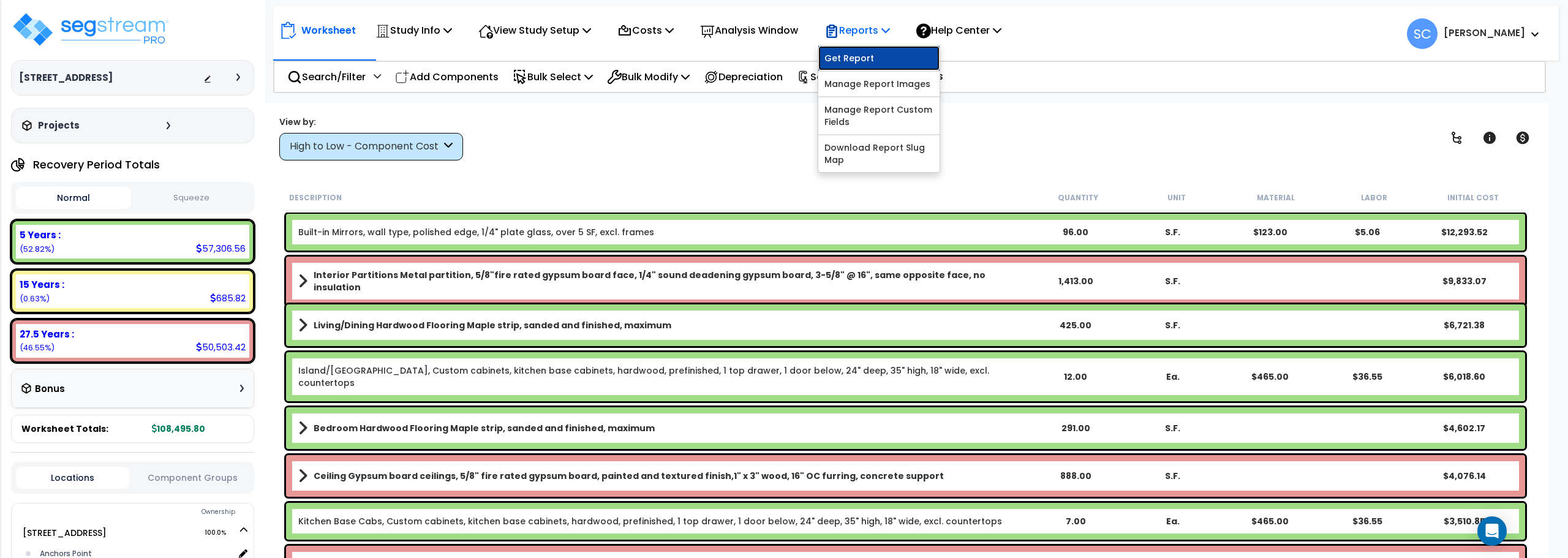
click at [864, 62] on link "Get Report" at bounding box center [880, 58] width 122 height 25
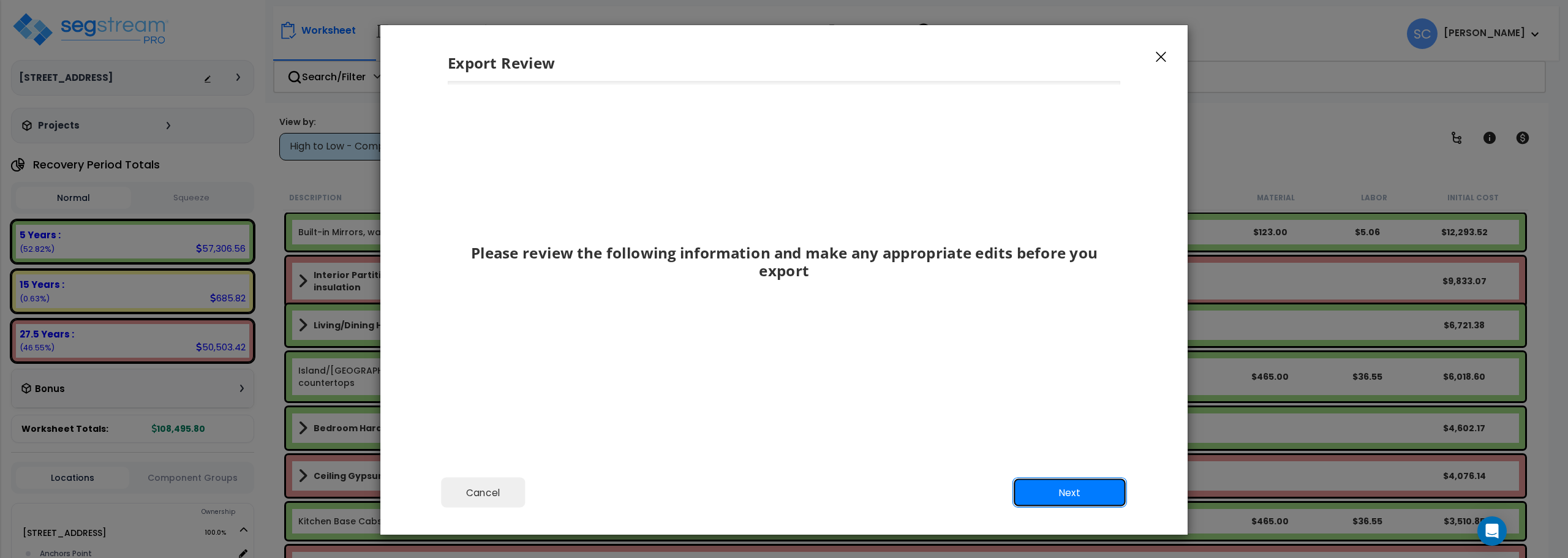
click at [1070, 495] on button "Next" at bounding box center [1070, 493] width 114 height 30
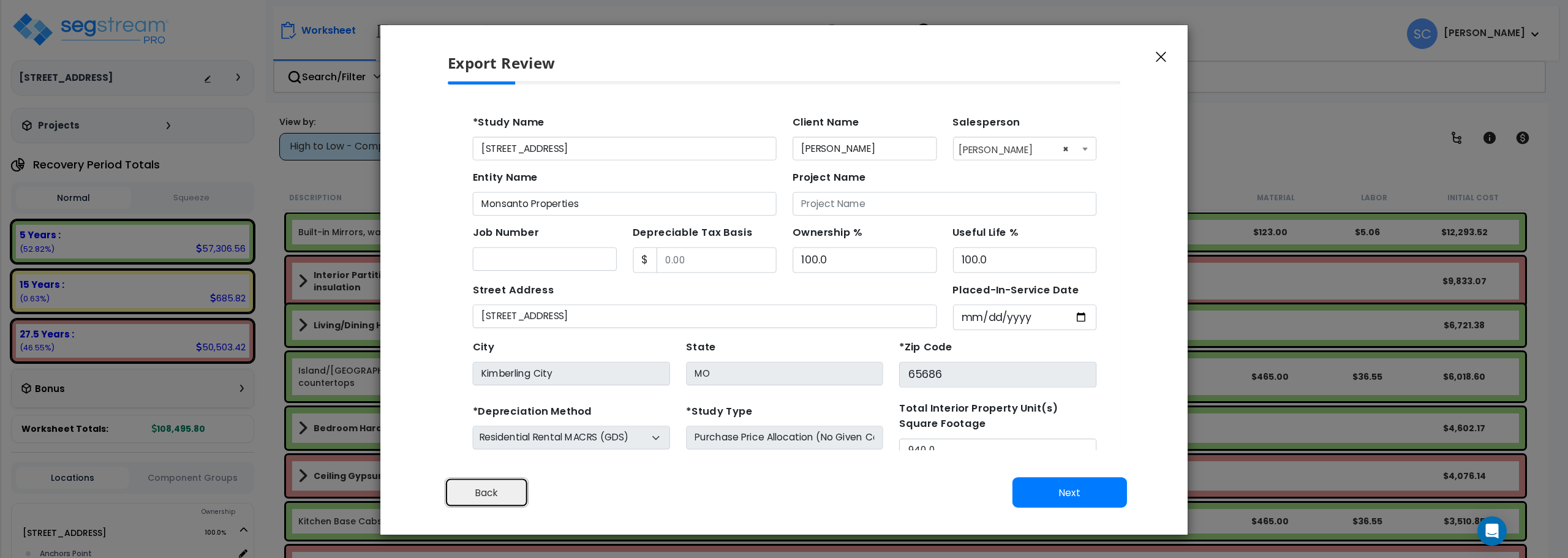
click at [501, 489] on button "Back" at bounding box center [487, 493] width 85 height 30
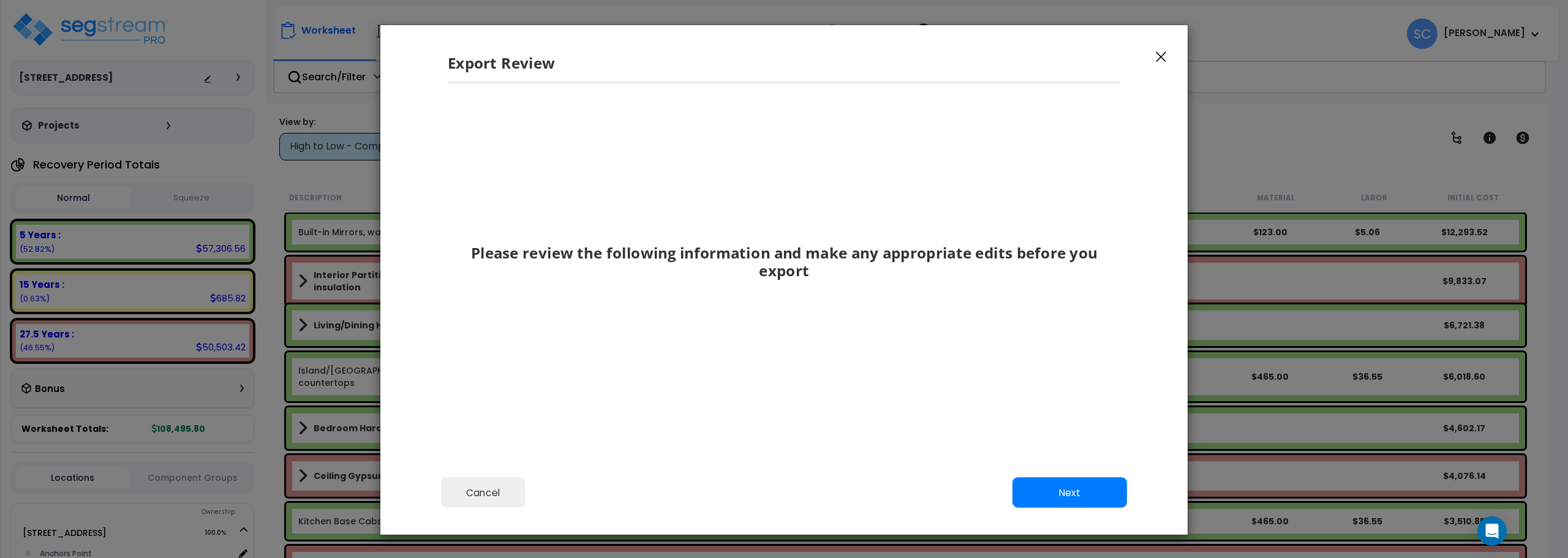
click at [1160, 54] on icon "button" at bounding box center [1161, 57] width 10 height 11
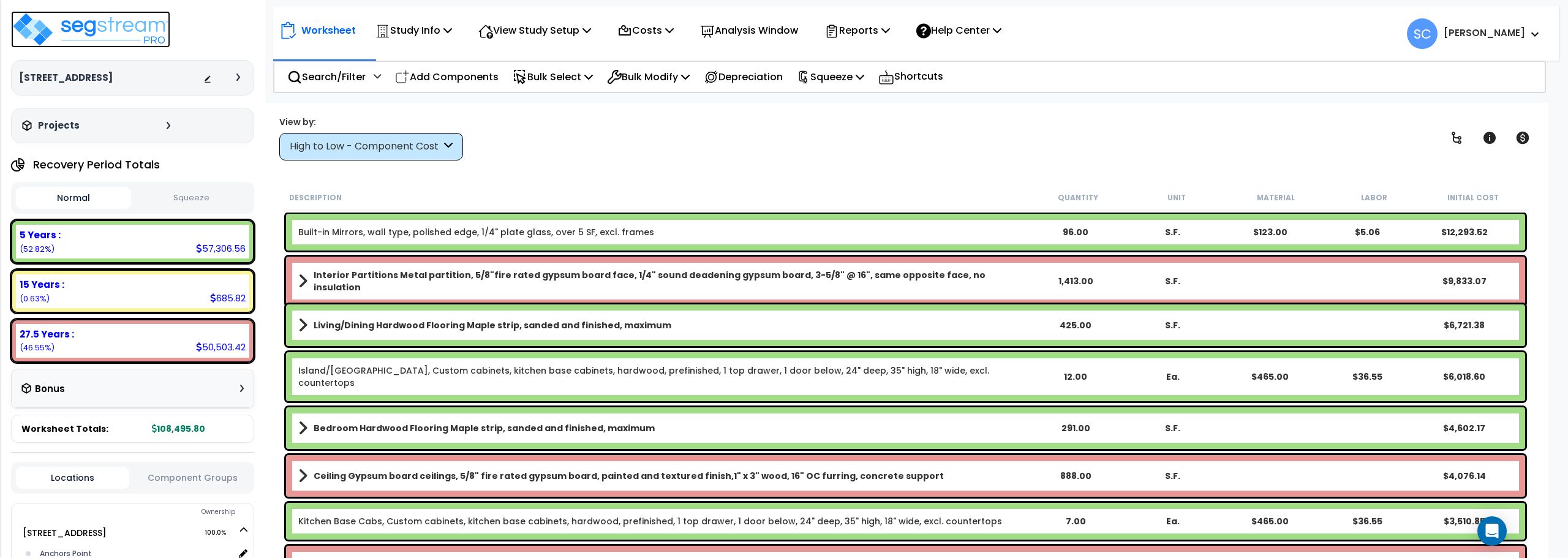
click at [130, 44] on img at bounding box center [91, 29] width 160 height 37
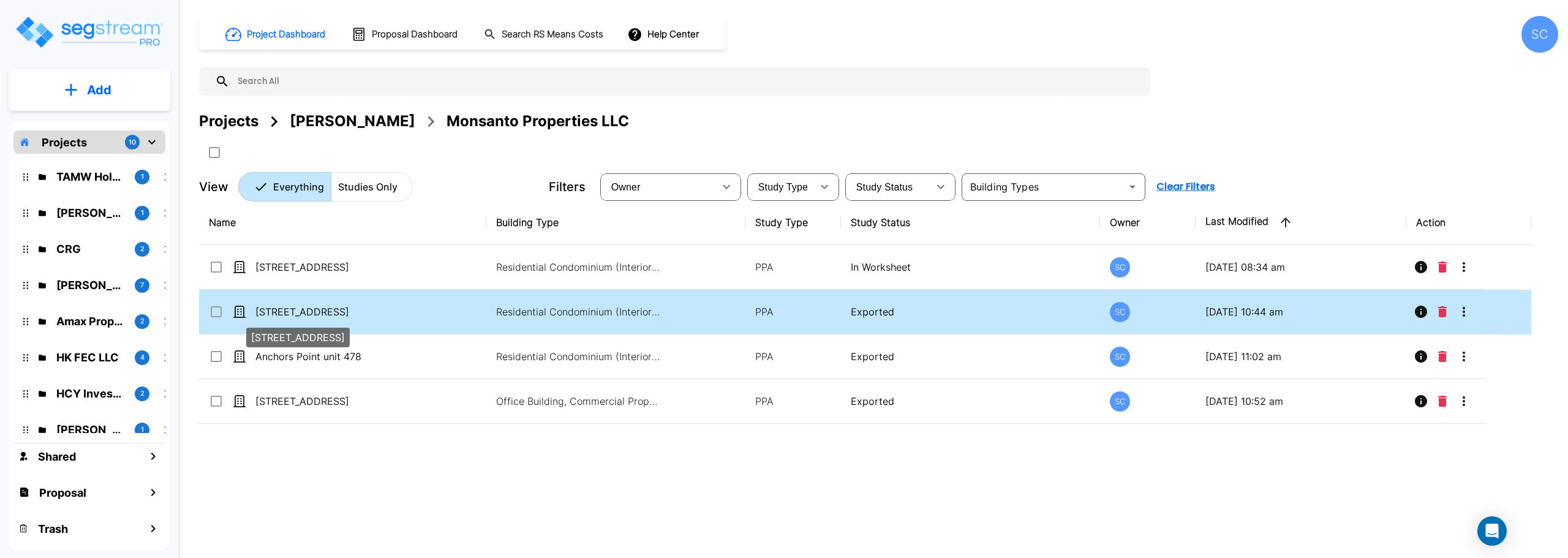
click at [353, 315] on p "[STREET_ADDRESS]" at bounding box center [317, 311] width 123 height 14
checkbox input "true"
click at [353, 315] on p "[STREET_ADDRESS]" at bounding box center [317, 311] width 123 height 14
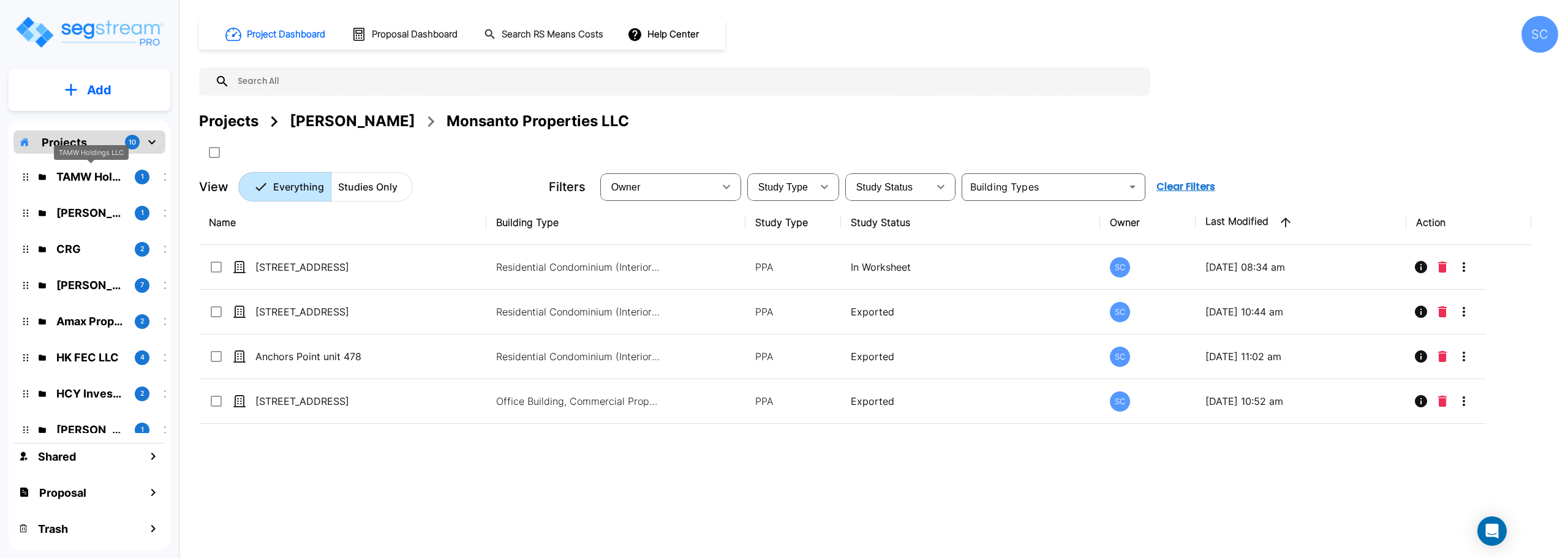
click at [87, 177] on p "TAMW Holdings LLC" at bounding box center [90, 176] width 68 height 16
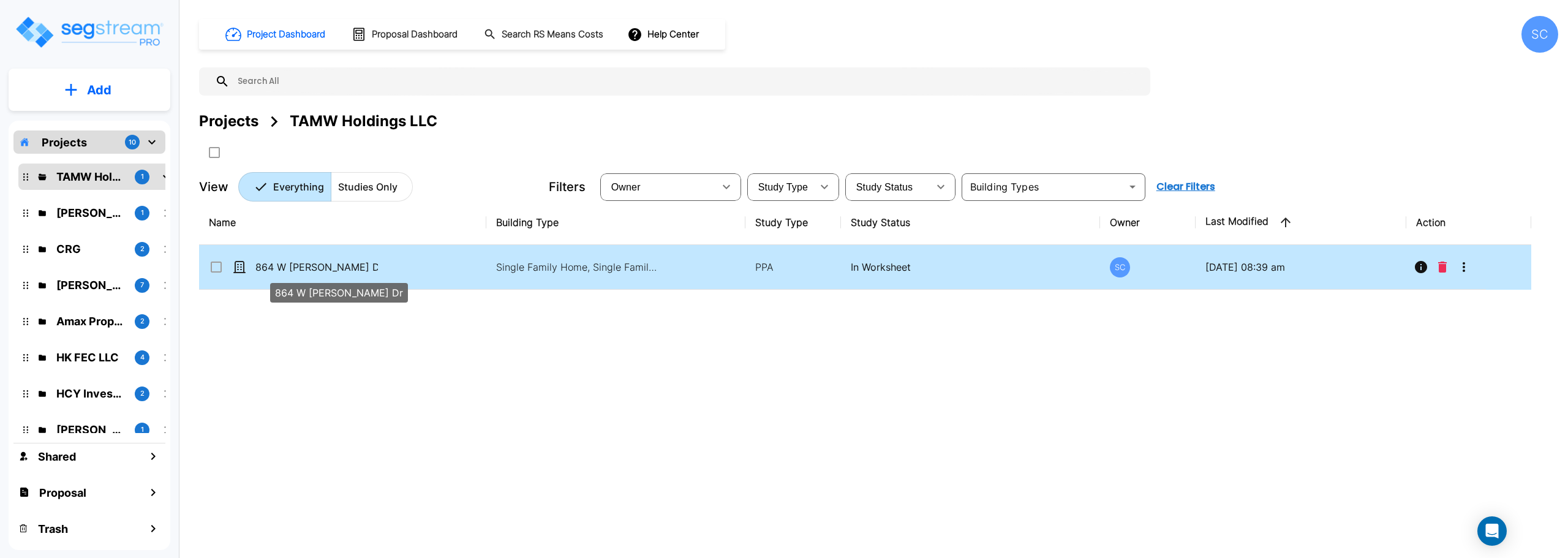
click at [290, 266] on p "864 W [PERSON_NAME] Dr" at bounding box center [317, 266] width 123 height 14
checkbox input "true"
click at [290, 266] on p "864 W [PERSON_NAME] Dr" at bounding box center [317, 266] width 123 height 14
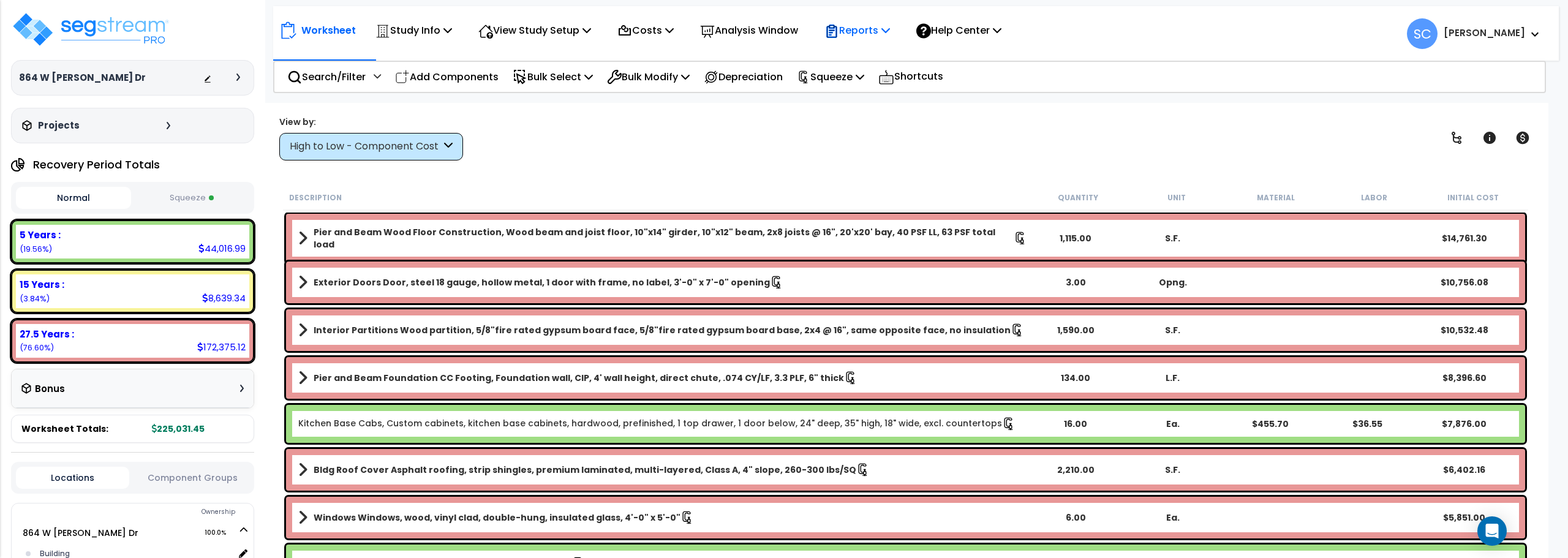
click at [884, 30] on p "Reports" at bounding box center [857, 29] width 66 height 16
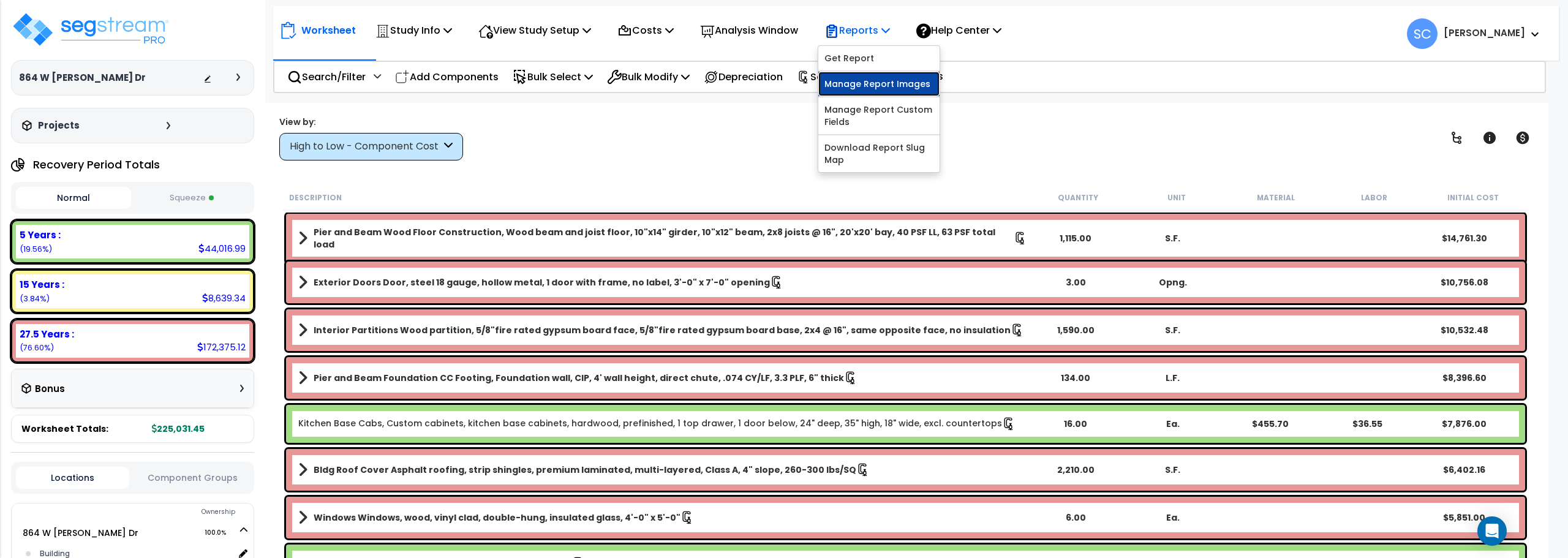
click at [868, 84] on link "Manage Report Images" at bounding box center [880, 84] width 122 height 25
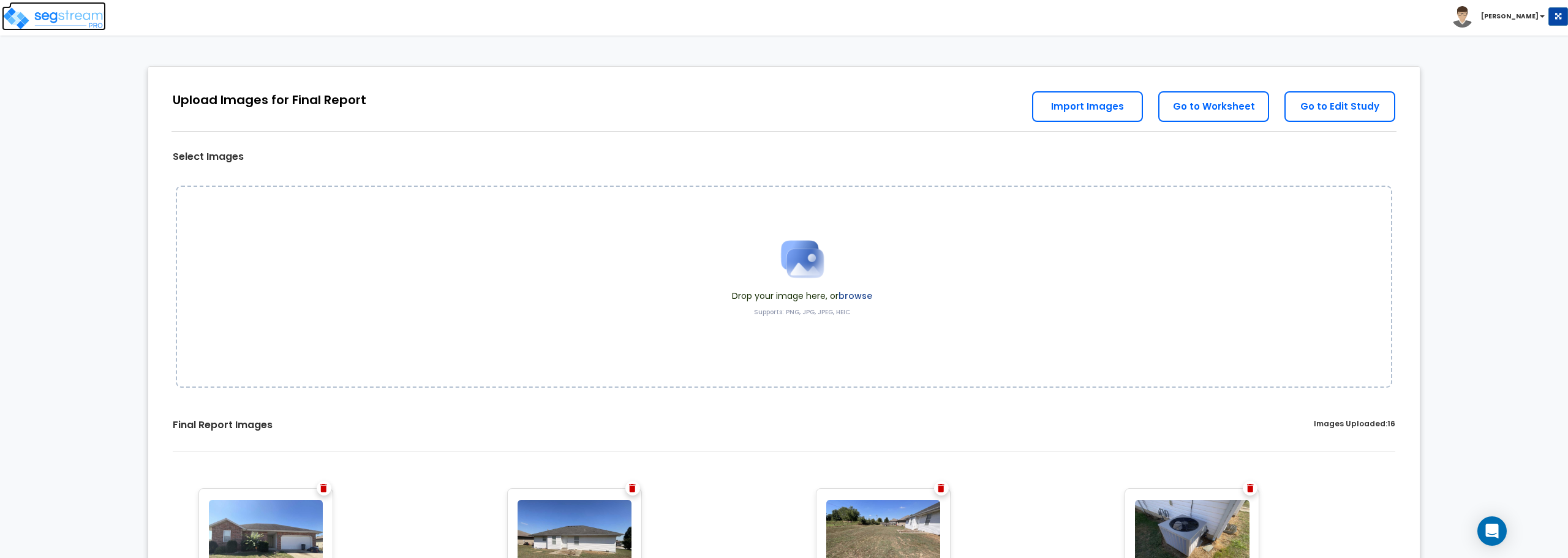
click at [75, 17] on img at bounding box center [54, 18] width 105 height 25
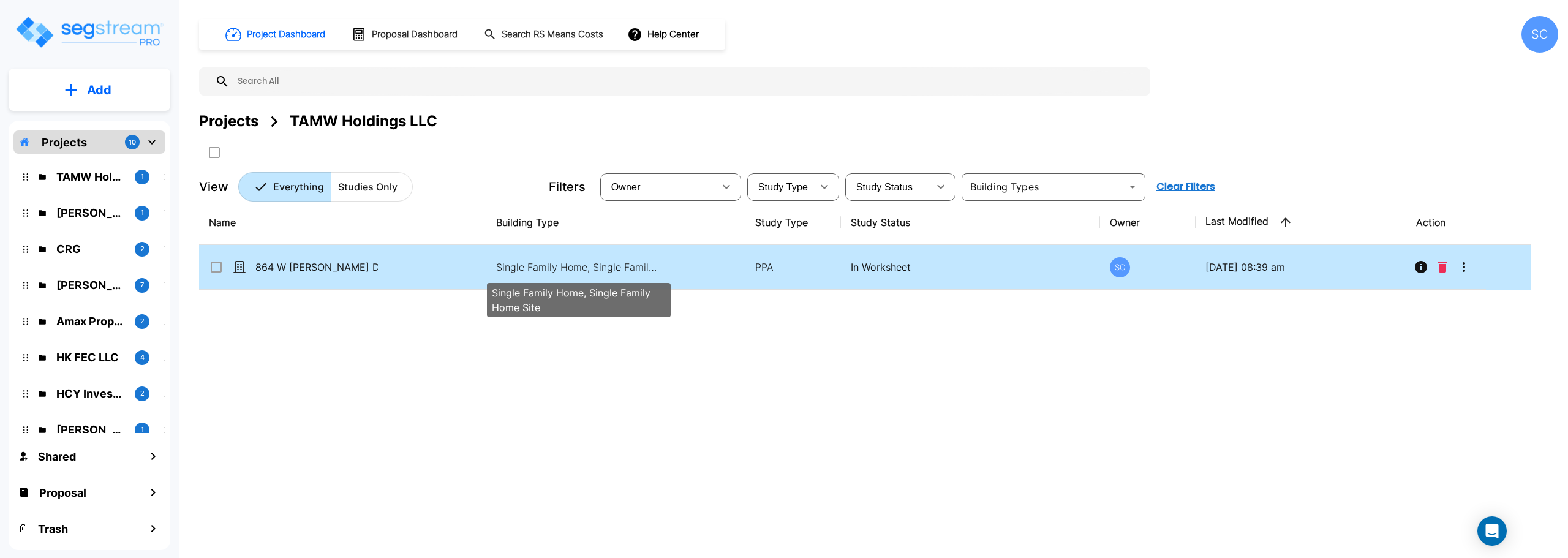
click at [568, 271] on p "Single Family Home, Single Family Home Site" at bounding box center [579, 266] width 165 height 14
checkbox input "true"
click at [568, 271] on p "Single Family Home, Single Family Home Site" at bounding box center [579, 266] width 165 height 14
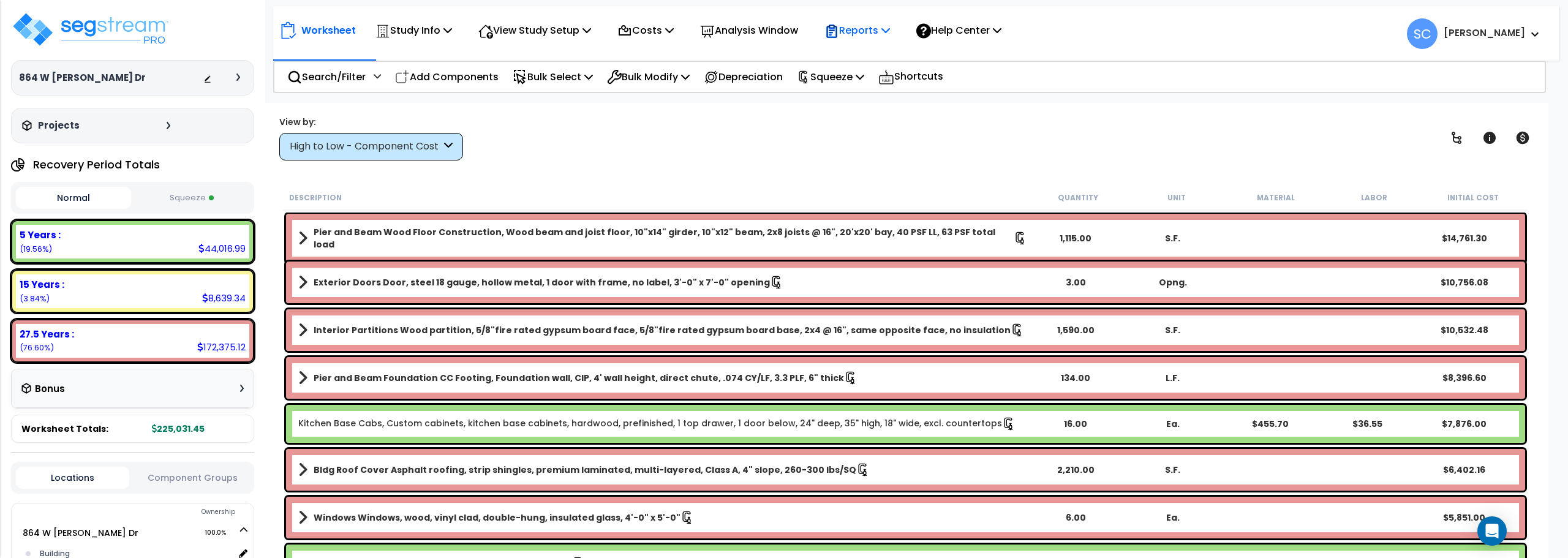
click at [865, 35] on p "Reports" at bounding box center [857, 29] width 66 height 16
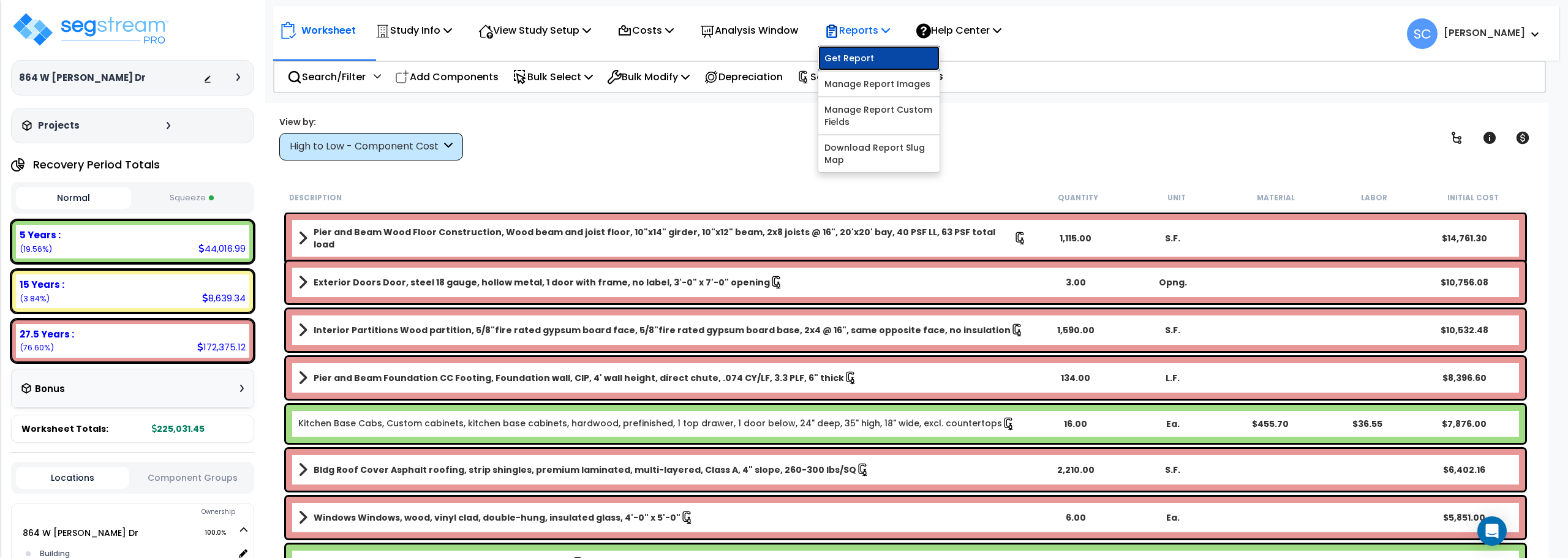
click at [872, 54] on link "Get Report" at bounding box center [880, 58] width 122 height 25
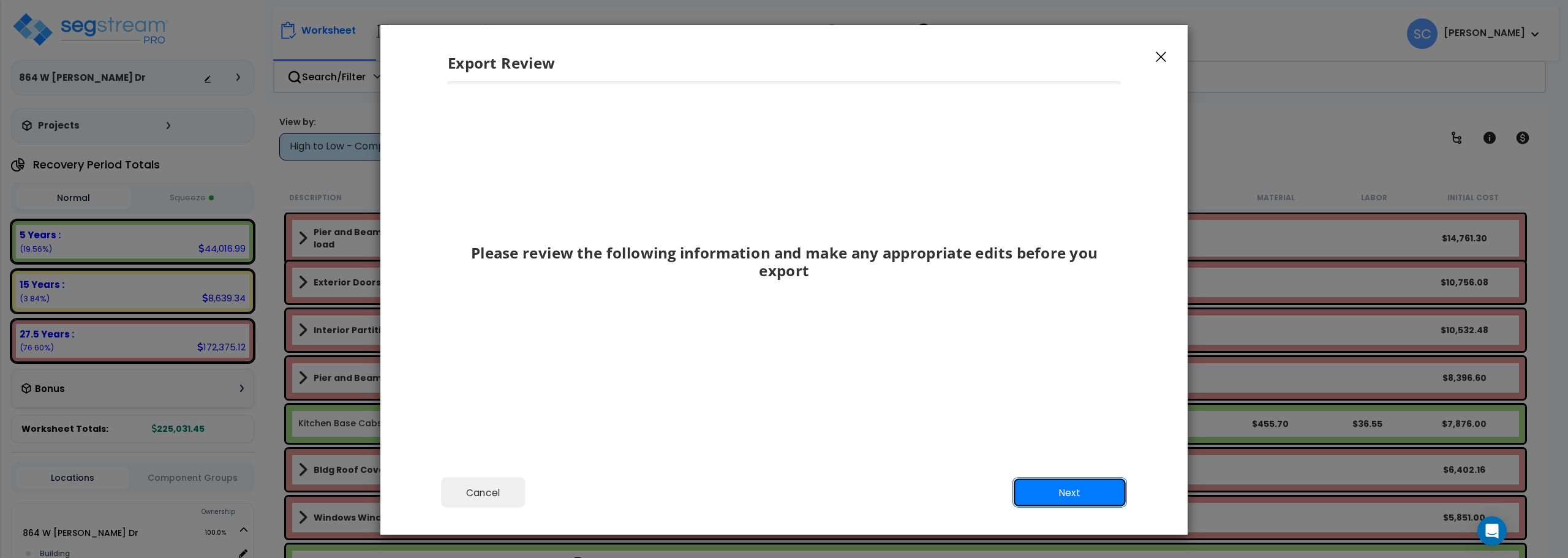
click at [1067, 487] on button "Next" at bounding box center [1070, 493] width 114 height 30
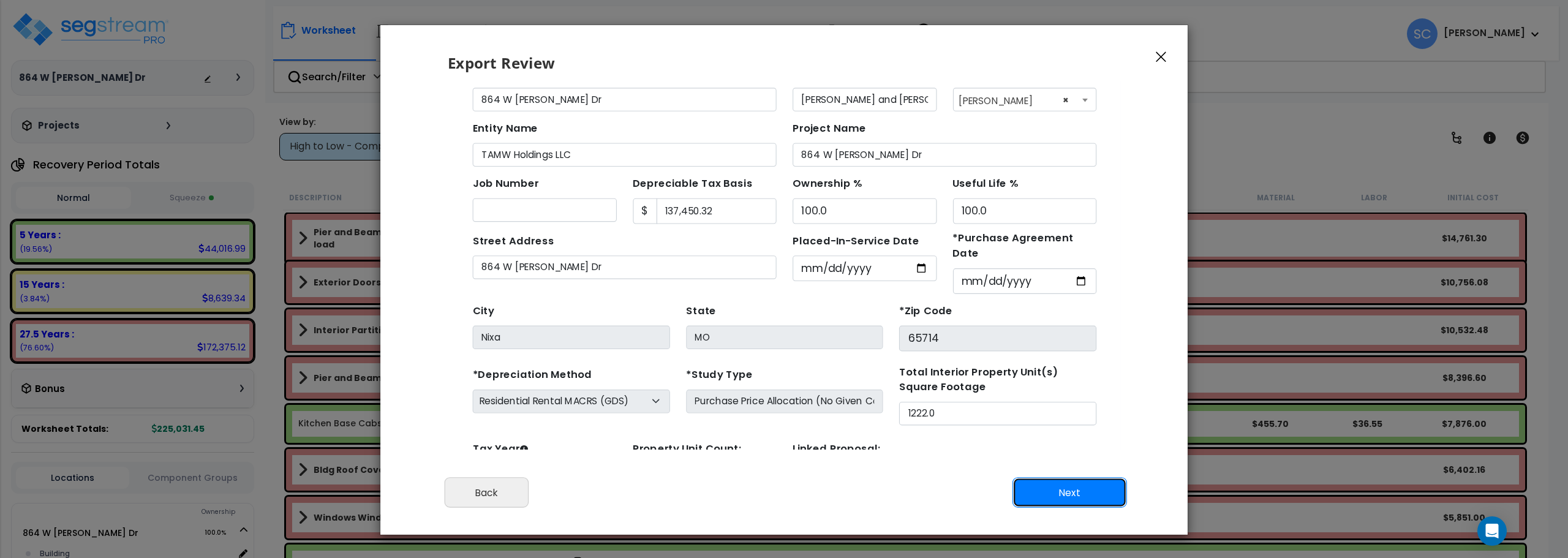
scroll to position [56, 0]
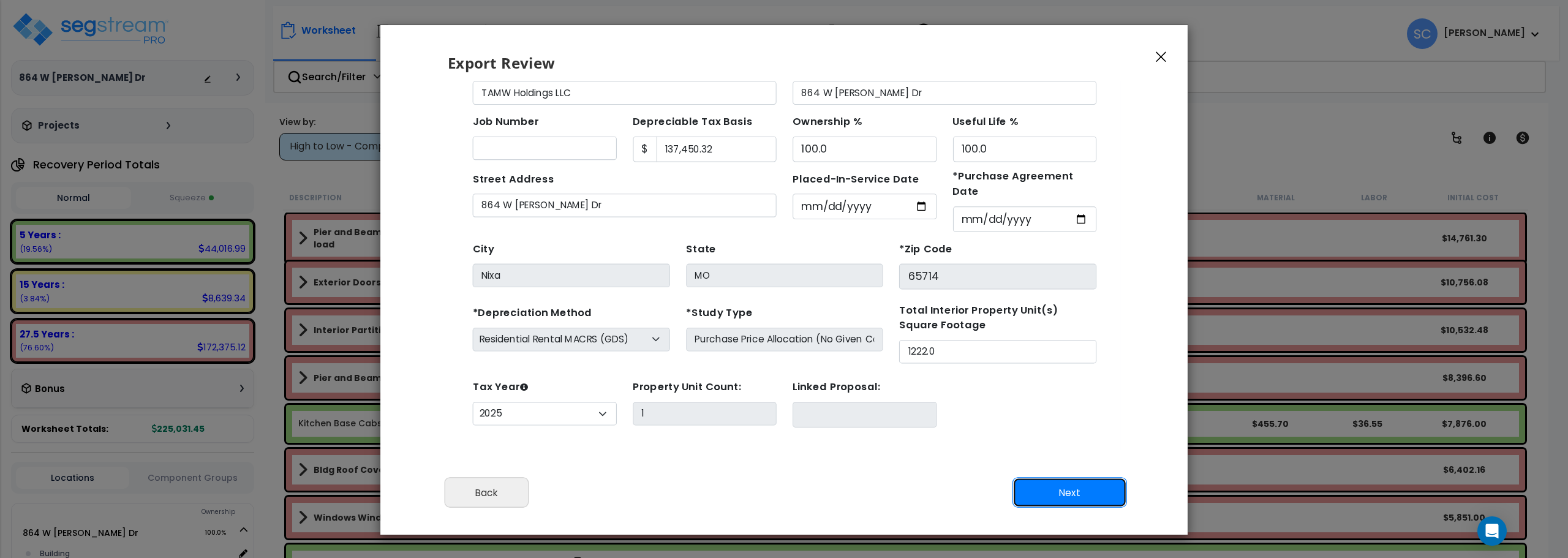
click at [1093, 488] on button "Next" at bounding box center [1070, 493] width 114 height 30
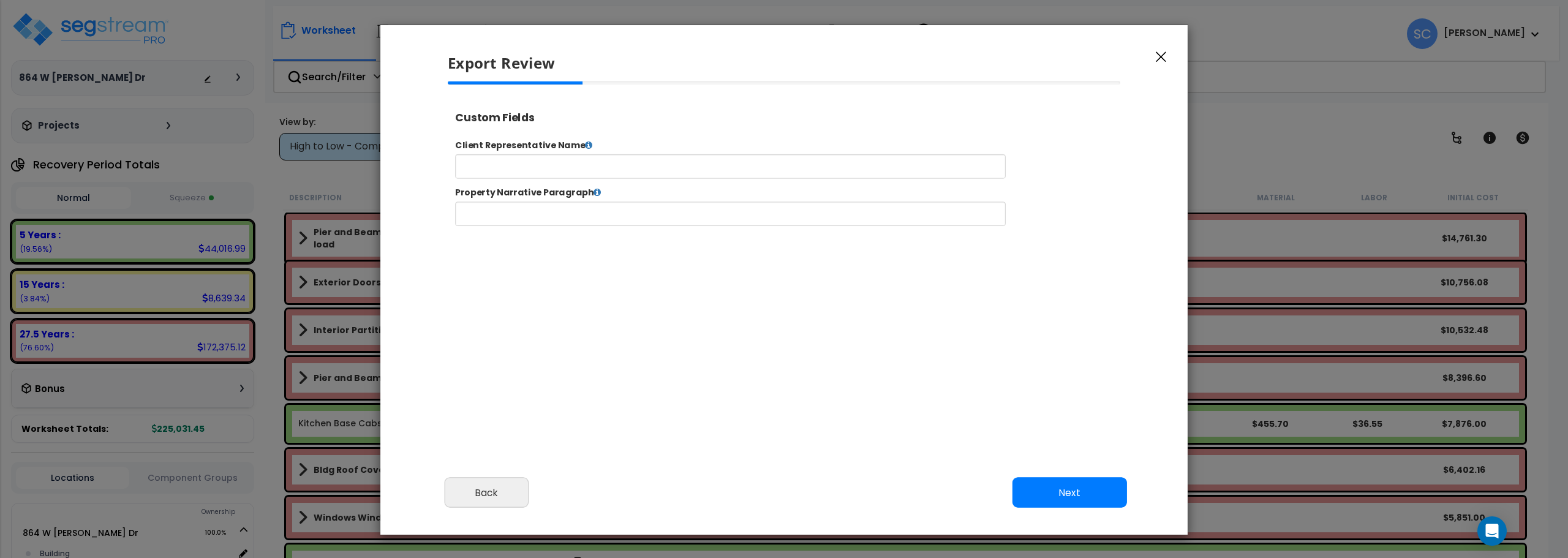
select select "2025"
click at [646, 168] on input "text" at bounding box center [769, 174] width 626 height 28
click at [526, 175] on input "TA" at bounding box center [769, 174] width 626 height 28
type input "TAMW Holdings LLC"
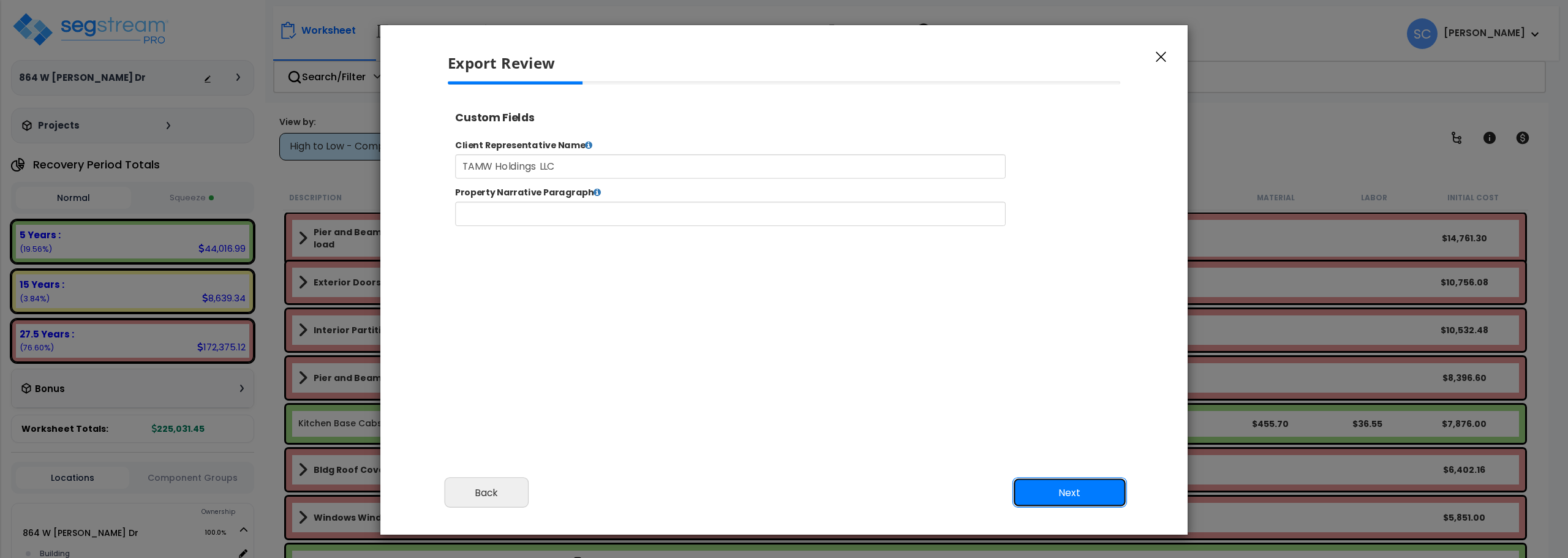
click at [1074, 502] on button "Next" at bounding box center [1070, 493] width 114 height 30
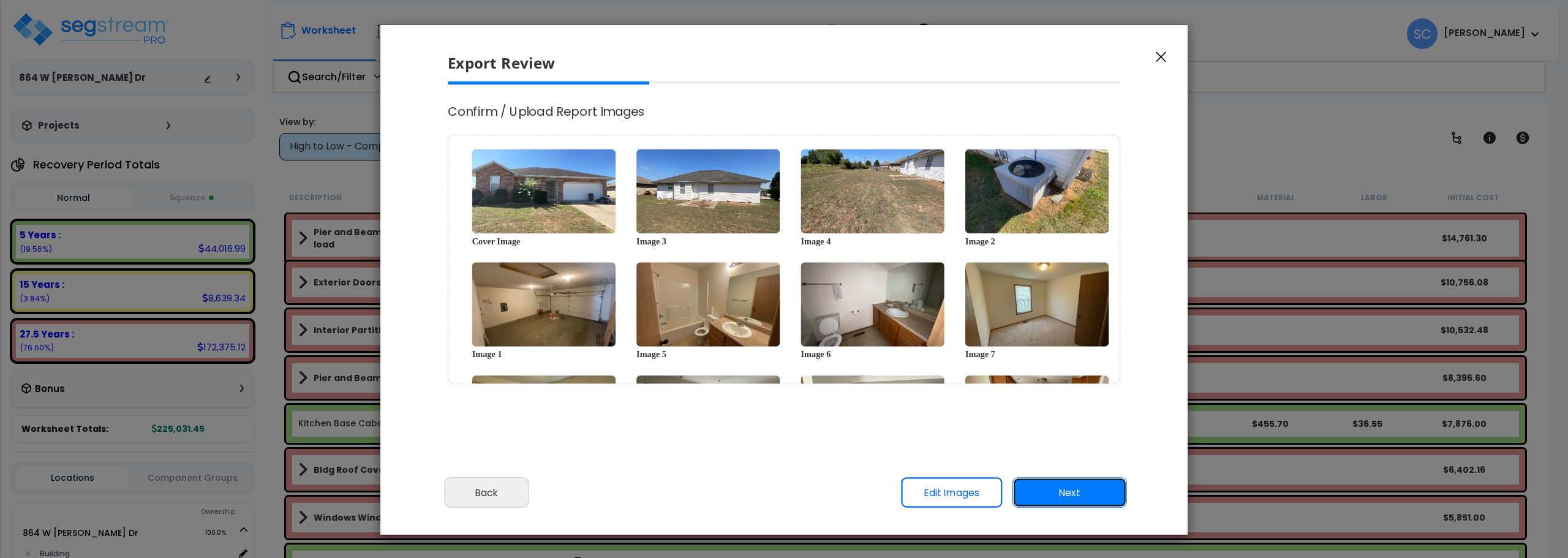
scroll to position [0, 0]
click at [1089, 497] on button "Next" at bounding box center [1070, 493] width 114 height 30
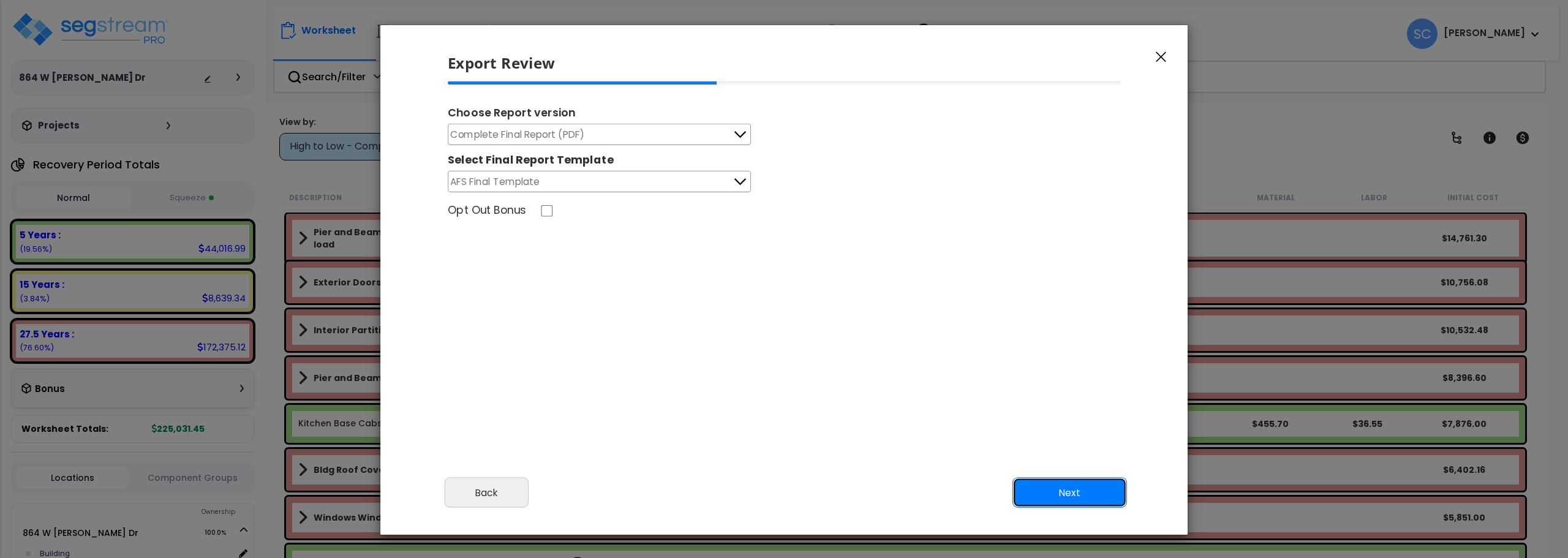
click at [1091, 499] on button "Next" at bounding box center [1070, 493] width 114 height 30
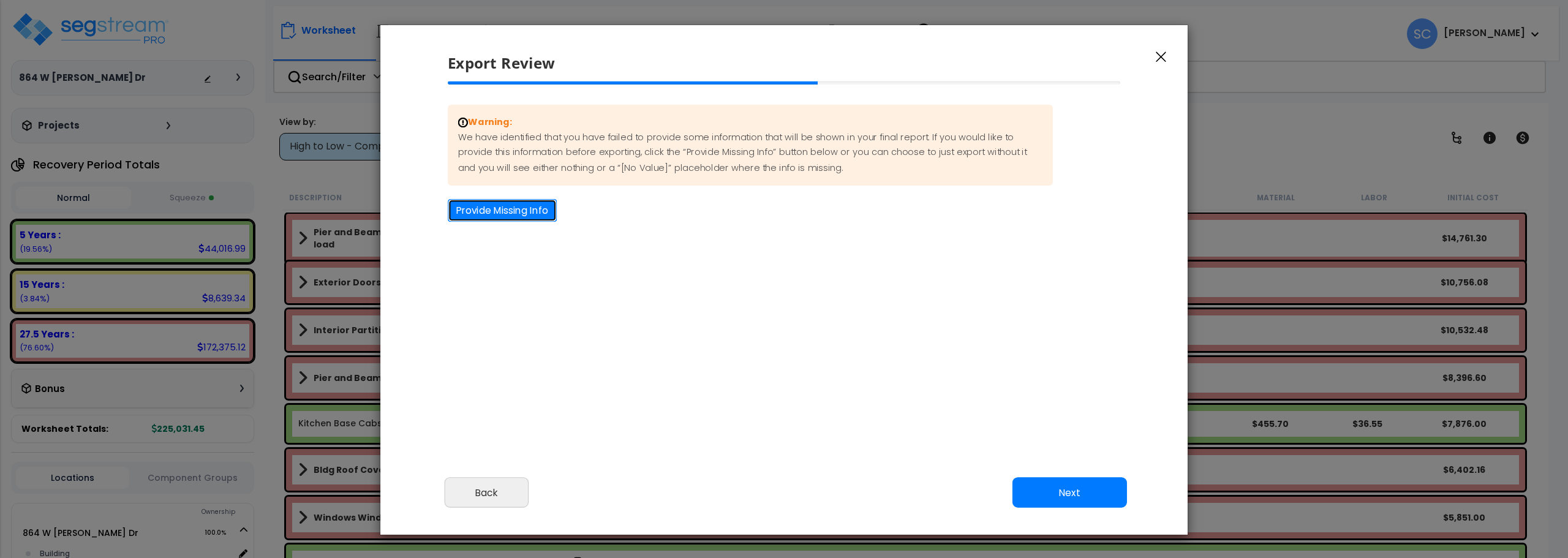
click at [519, 205] on button "Provide Missing Info" at bounding box center [502, 210] width 109 height 23
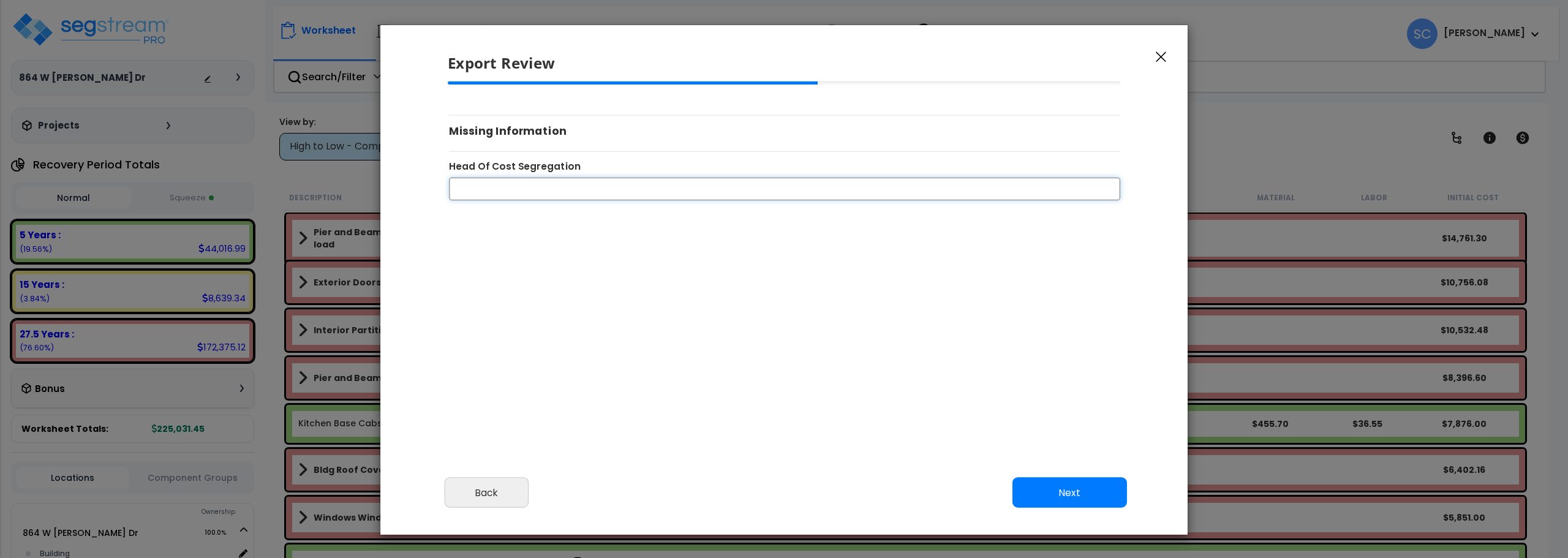
click at [539, 192] on input "Head Of Cost Segregation" at bounding box center [784, 188] width 671 height 23
type input "[PERSON_NAME]"
click at [1063, 493] on button "Next" at bounding box center [1070, 493] width 114 height 30
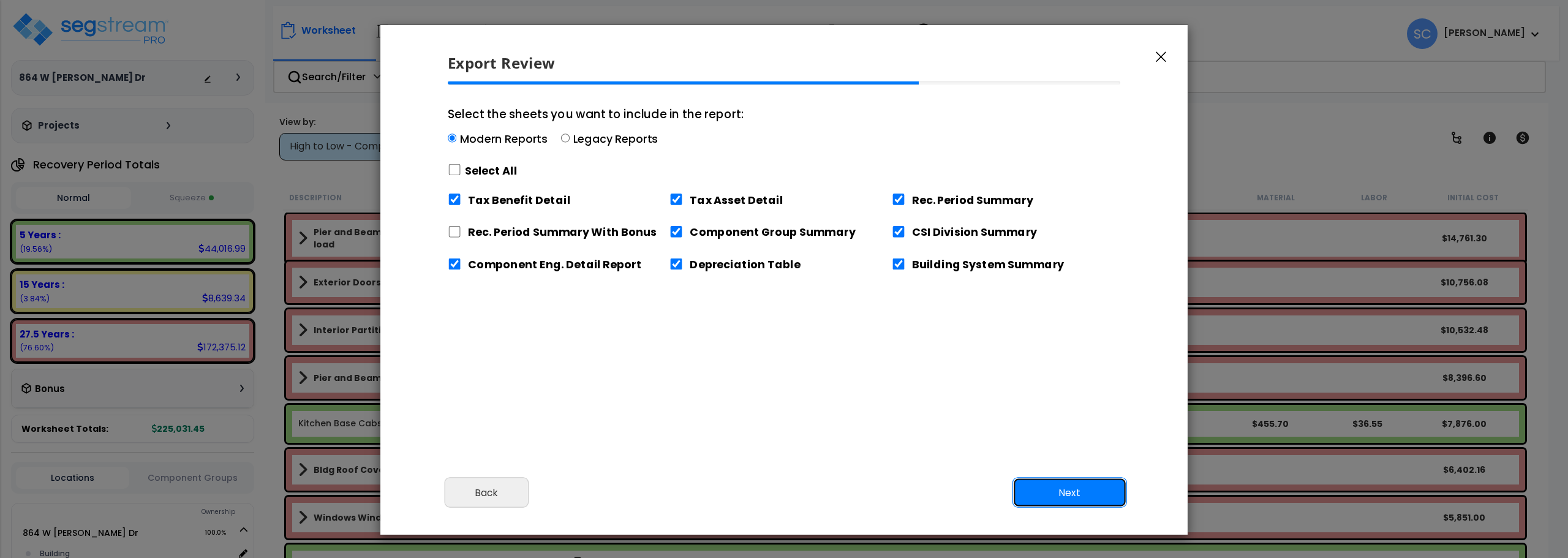
click at [1077, 486] on button "Next" at bounding box center [1070, 493] width 114 height 30
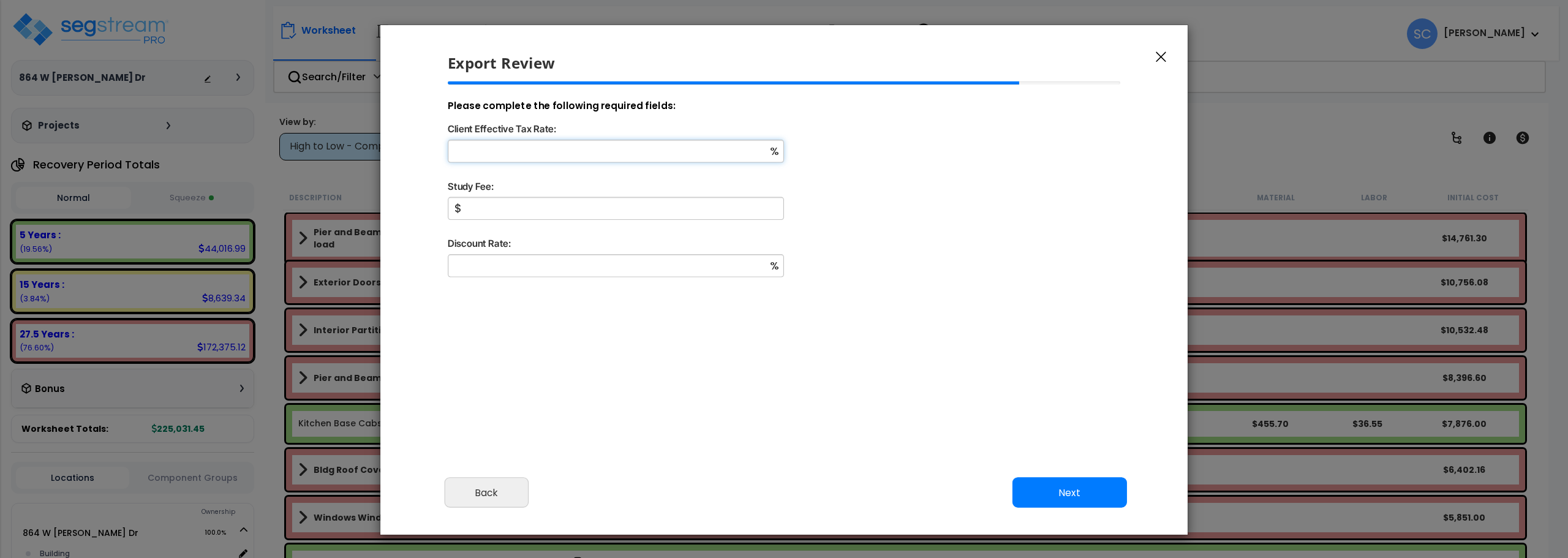
click at [600, 148] on input "Client Effective Tax Rate:" at bounding box center [616, 151] width 337 height 23
click at [551, 209] on input "Study Fee:" at bounding box center [616, 208] width 337 height 23
type input "2,000"
click at [526, 315] on div "Please complete the following required fields: Client Effective Tax Rate: % Stu…" at bounding box center [784, 250] width 693 height 337
click at [1080, 487] on button "Next" at bounding box center [1070, 493] width 114 height 30
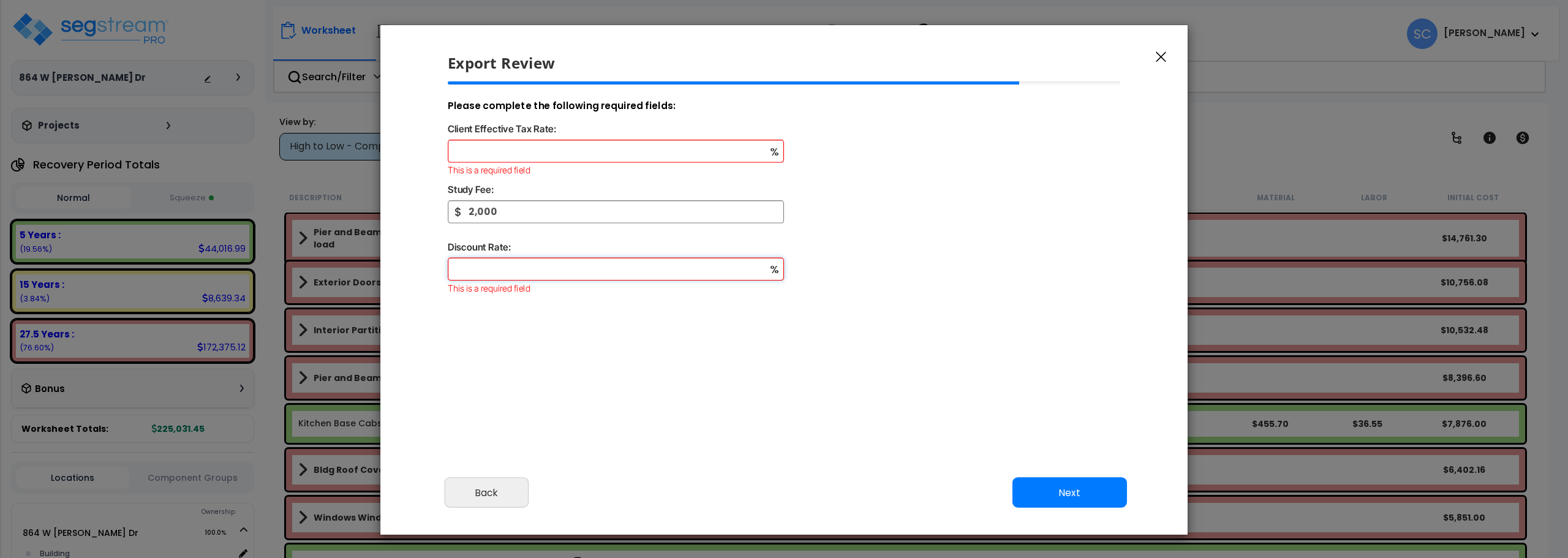
click at [528, 264] on input "Discount Rate:" at bounding box center [616, 269] width 337 height 23
type input "0"
click at [535, 156] on input "Client Effective Tax Rate:" at bounding box center [616, 151] width 337 height 23
click at [514, 148] on input "Client Effective Tax Rate:" at bounding box center [616, 151] width 337 height 23
type input "29"
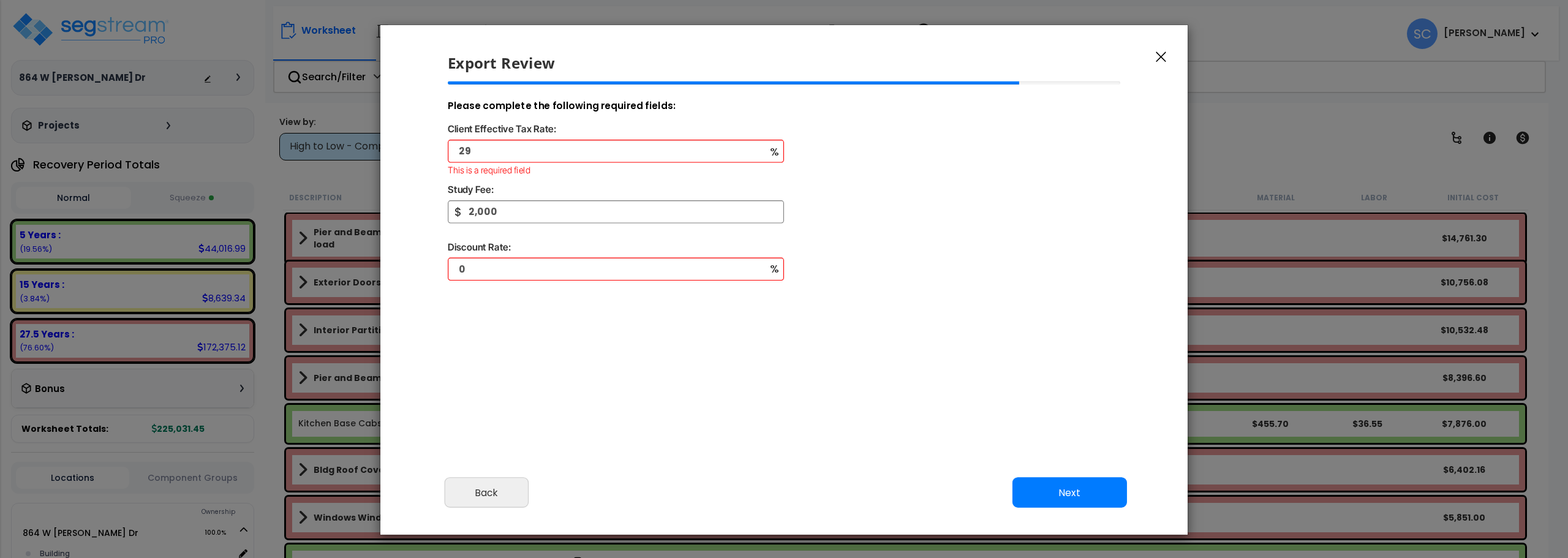
click at [641, 404] on div "Please complete the following required fields: Client Effective Tax Rate: 29 % …" at bounding box center [784, 250] width 693 height 337
click at [1085, 491] on button "Next" at bounding box center [1070, 493] width 114 height 30
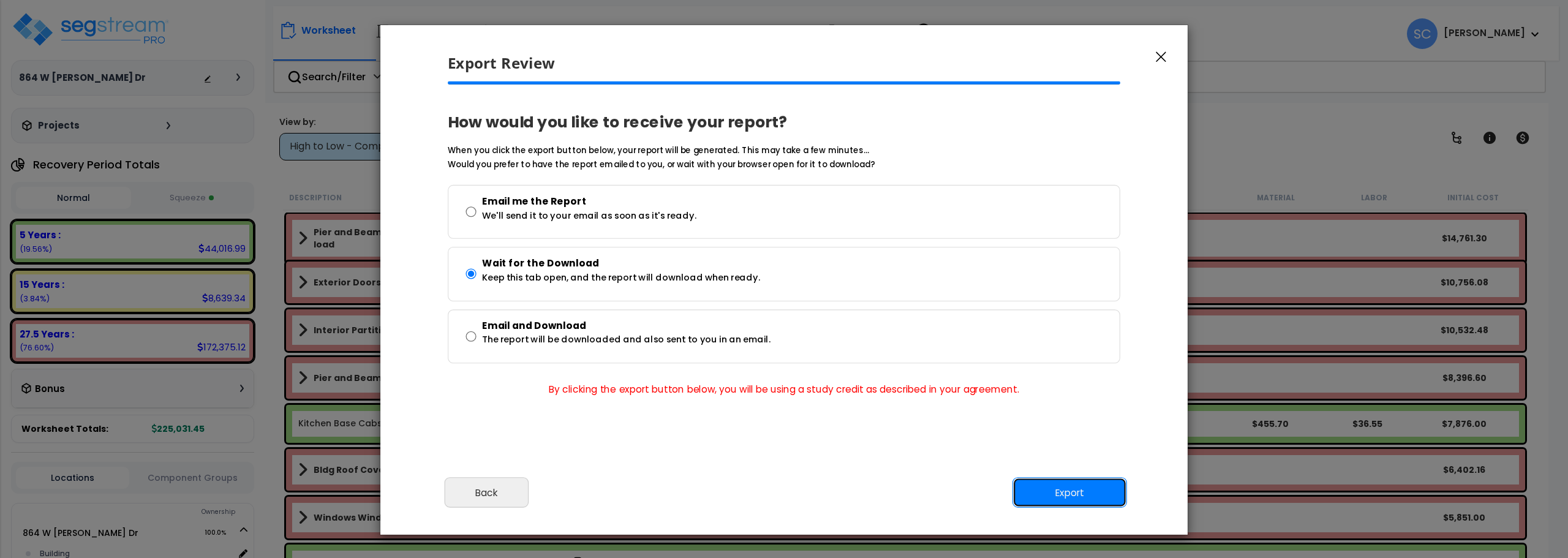
click at [1085, 491] on button "Export" at bounding box center [1070, 493] width 114 height 30
